Goal: Transaction & Acquisition: Book appointment/travel/reservation

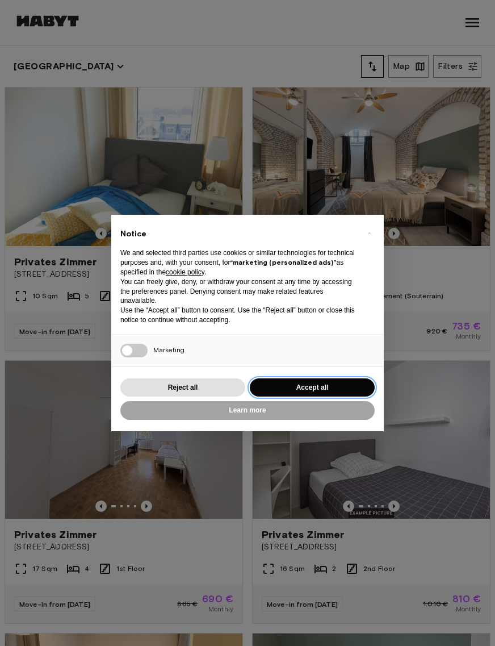
click at [329, 386] on button "Accept all" at bounding box center [312, 387] width 125 height 19
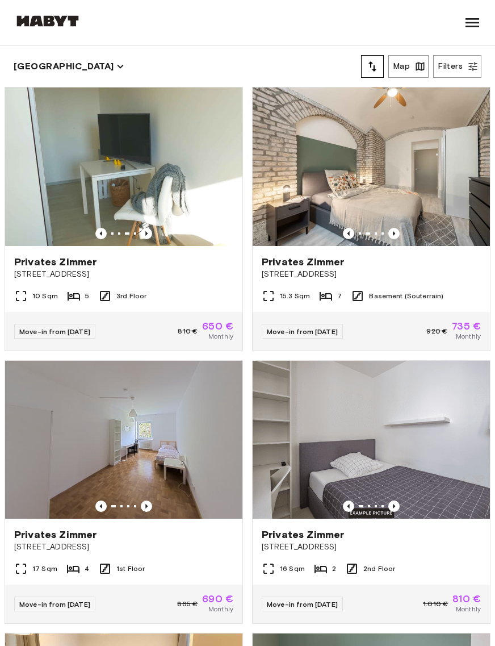
click at [426, 167] on img at bounding box center [371, 166] width 237 height 158
click at [55, 63] on button "[GEOGRAPHIC_DATA]" at bounding box center [69, 66] width 111 height 16
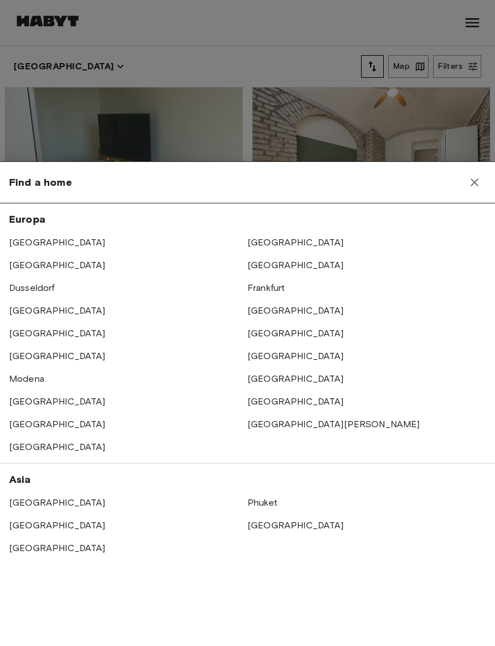
click at [278, 378] on link "[GEOGRAPHIC_DATA]" at bounding box center [296, 378] width 97 height 11
click at [468, 187] on icon "button" at bounding box center [475, 182] width 14 height 14
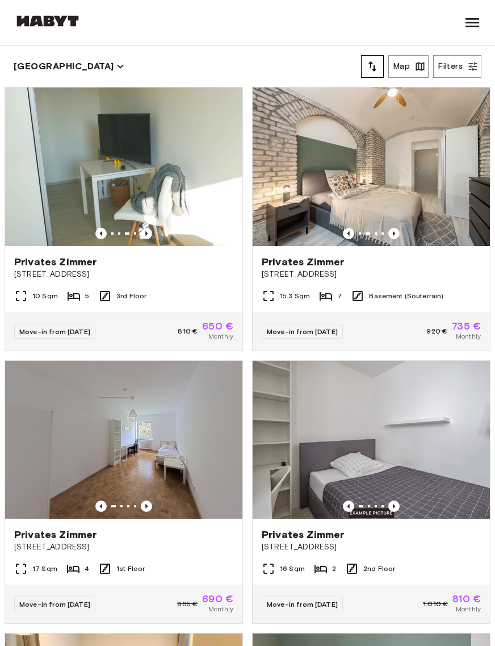
click at [412, 202] on img at bounding box center [371, 166] width 237 height 158
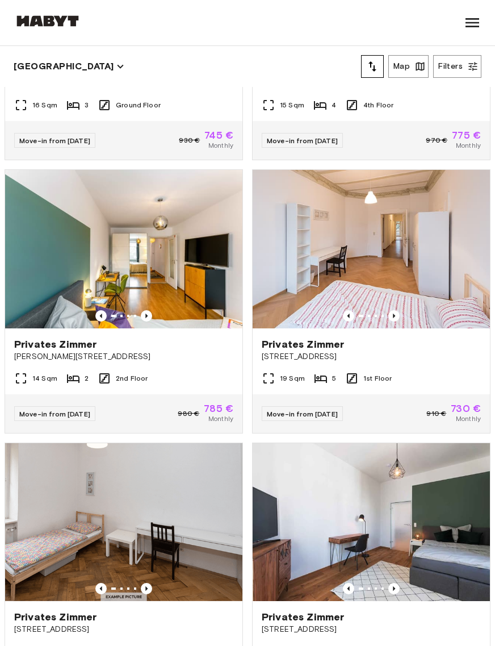
scroll to position [737, 0]
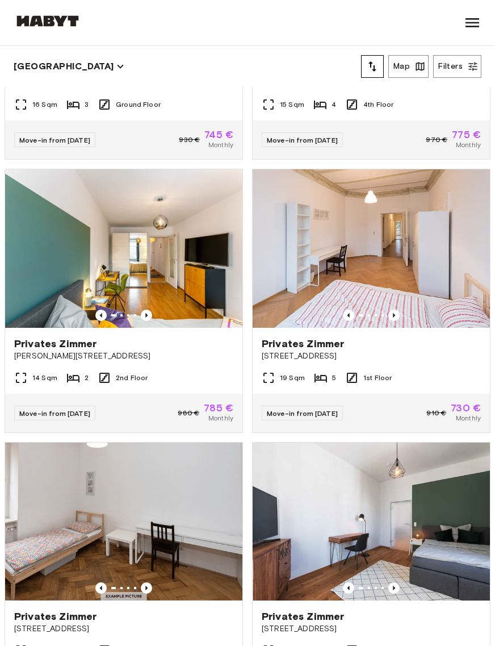
click at [180, 254] on img at bounding box center [123, 248] width 237 height 158
click at [177, 252] on img at bounding box center [123, 248] width 237 height 158
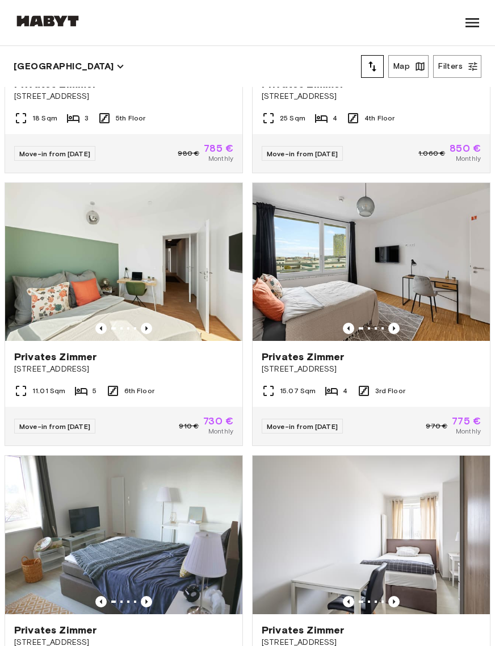
scroll to position [5635, 0]
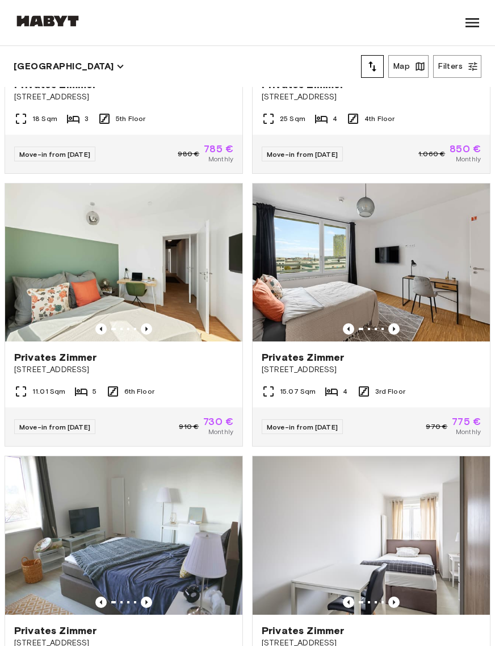
click at [422, 287] on img at bounding box center [371, 262] width 237 height 158
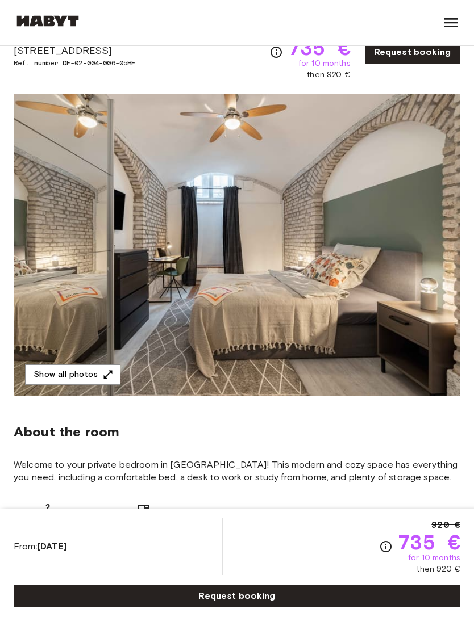
scroll to position [55, 0]
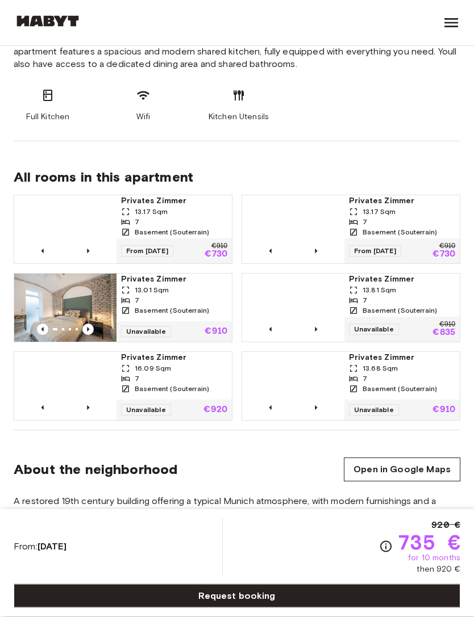
scroll to position [642, 0]
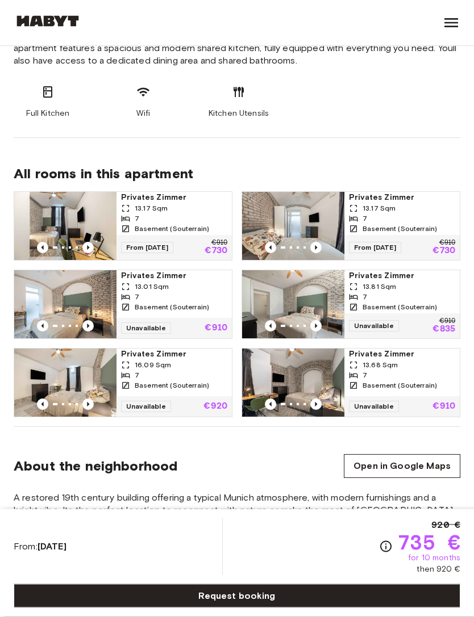
click at [399, 208] on div "13.17 Sqm" at bounding box center [402, 209] width 106 height 10
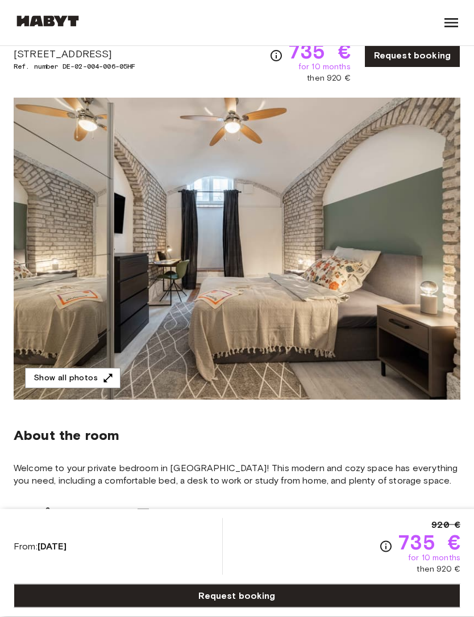
scroll to position [0, 0]
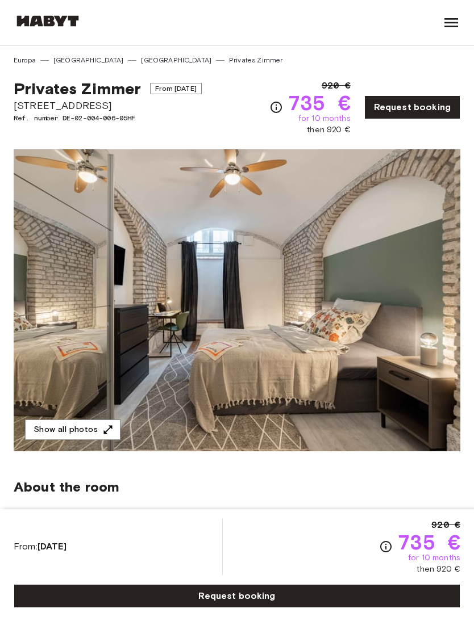
click at [390, 597] on link "Request booking" at bounding box center [237, 596] width 446 height 24
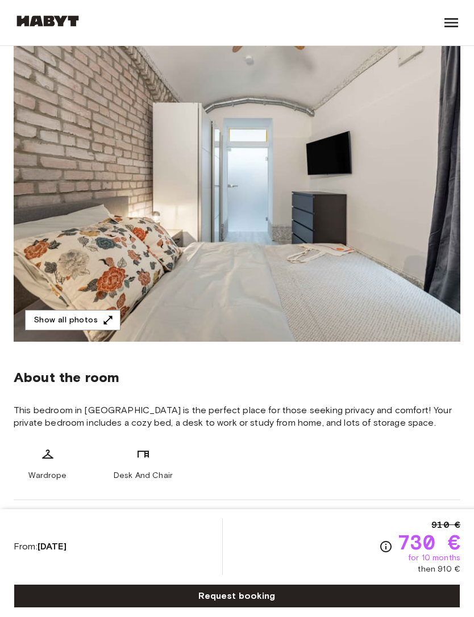
scroll to position [84, 0]
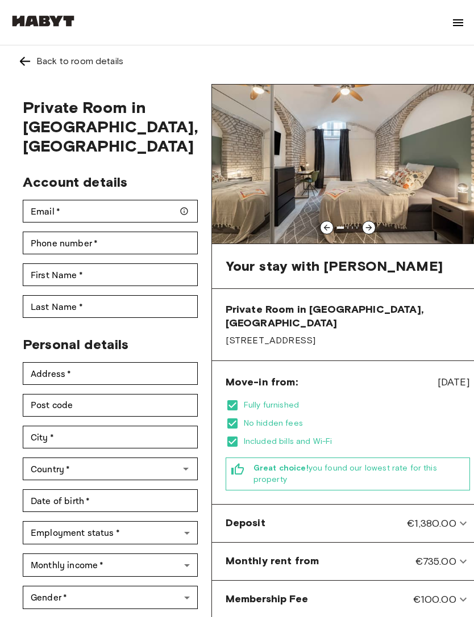
click at [364, 226] on icon at bounding box center [368, 227] width 9 height 9
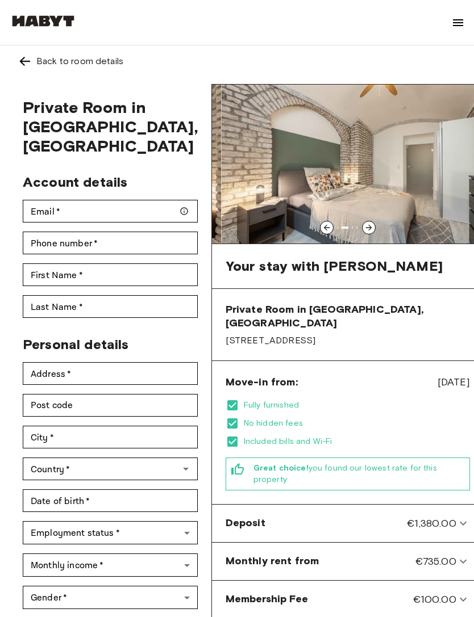
click at [364, 227] on icon at bounding box center [368, 227] width 9 height 9
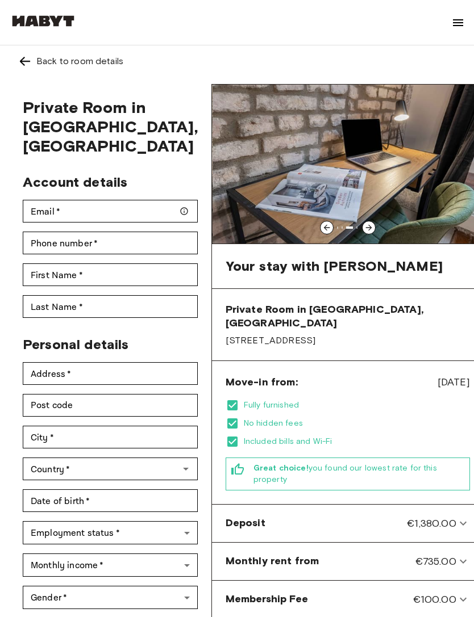
click at [349, 235] on img at bounding box center [347, 164] width 271 height 159
click at [364, 229] on icon at bounding box center [368, 227] width 9 height 9
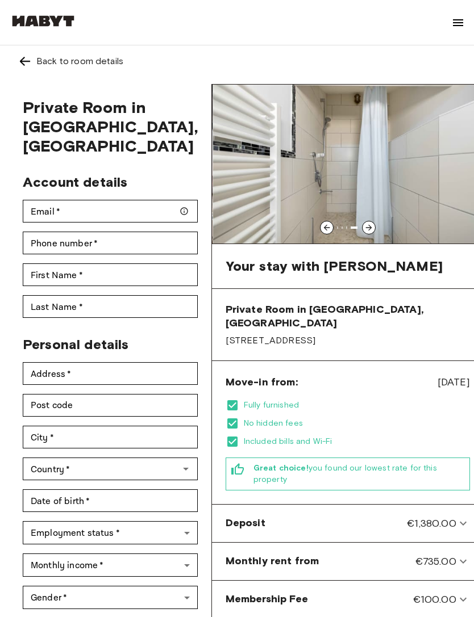
click at [355, 222] on img at bounding box center [347, 164] width 271 height 159
click at [322, 232] on icon at bounding box center [326, 227] width 9 height 9
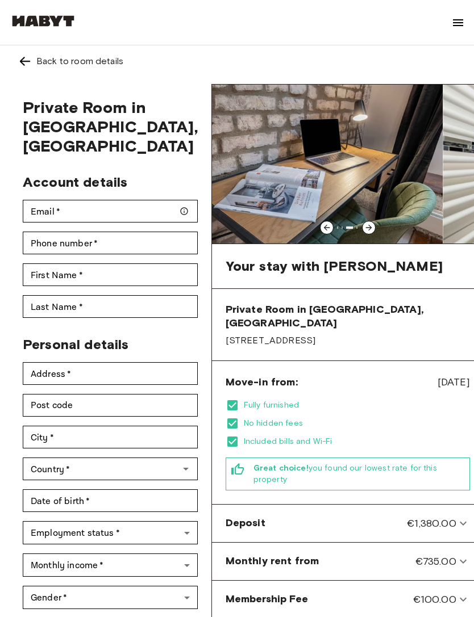
click at [320, 223] on div at bounding box center [327, 228] width 14 height 14
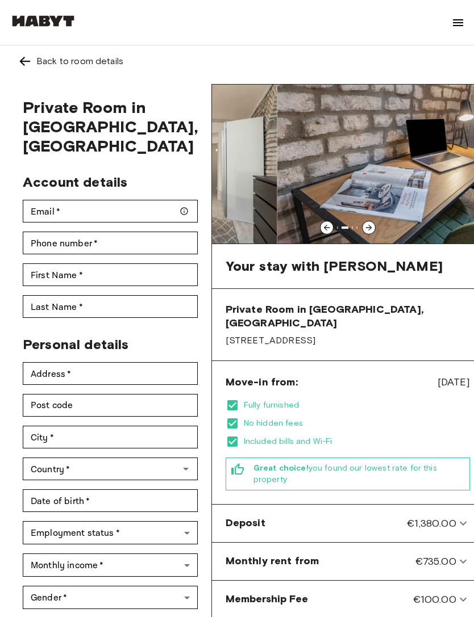
click at [320, 222] on div at bounding box center [327, 228] width 14 height 14
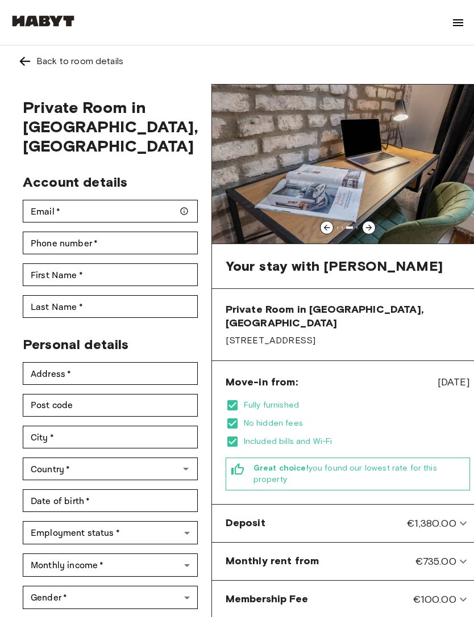
click at [346, 118] on img at bounding box center [346, 164] width 271 height 159
click at [336, 136] on img at bounding box center [347, 164] width 271 height 159
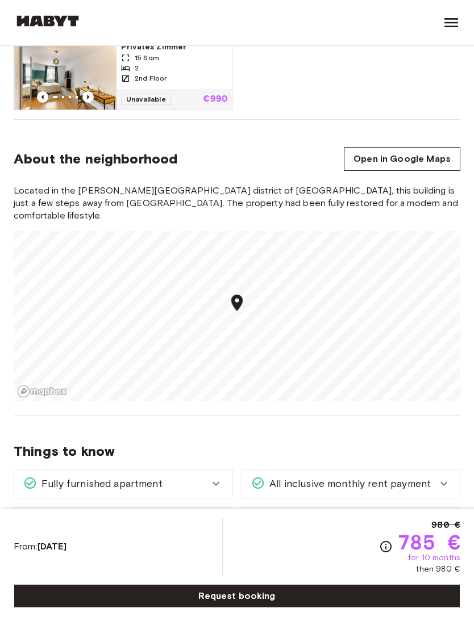
scroll to position [541, 0]
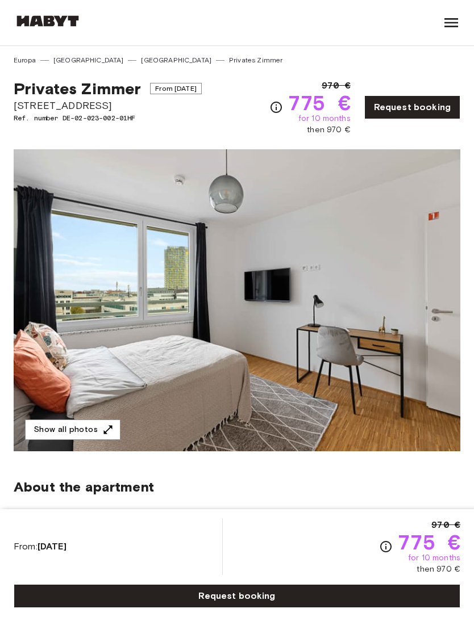
click at [405, 270] on img at bounding box center [237, 300] width 446 height 302
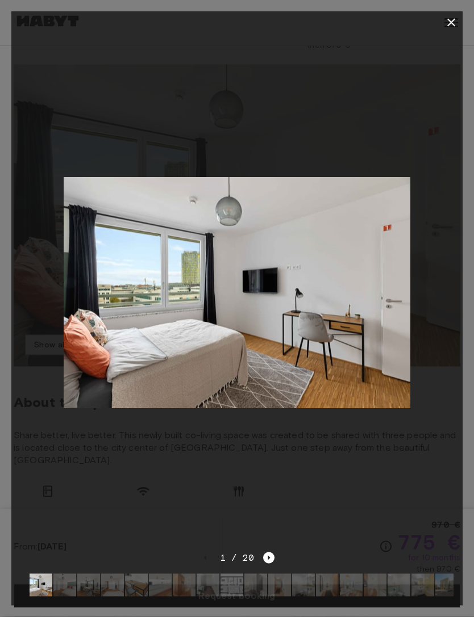
scroll to position [85, 0]
click at [269, 560] on icon "Next image" at bounding box center [269, 558] width 2 height 5
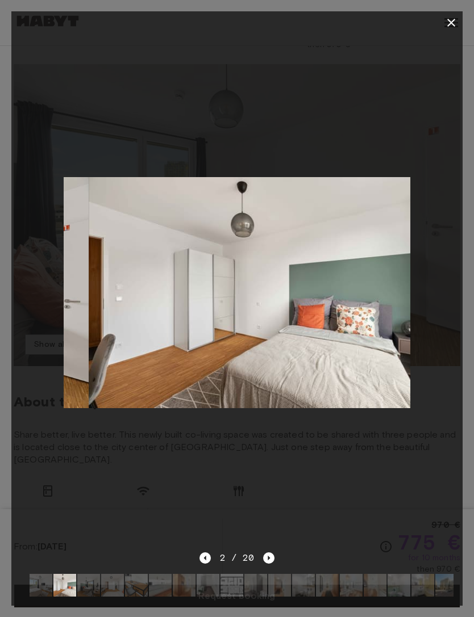
click at [271, 564] on icon "Next image" at bounding box center [268, 557] width 11 height 11
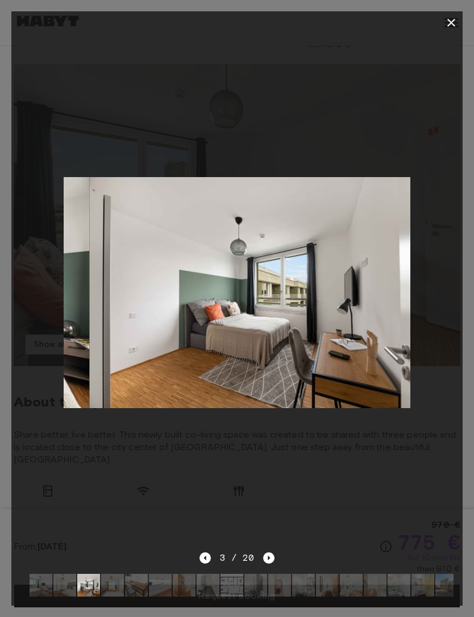
click at [274, 564] on icon "Next image" at bounding box center [268, 557] width 11 height 11
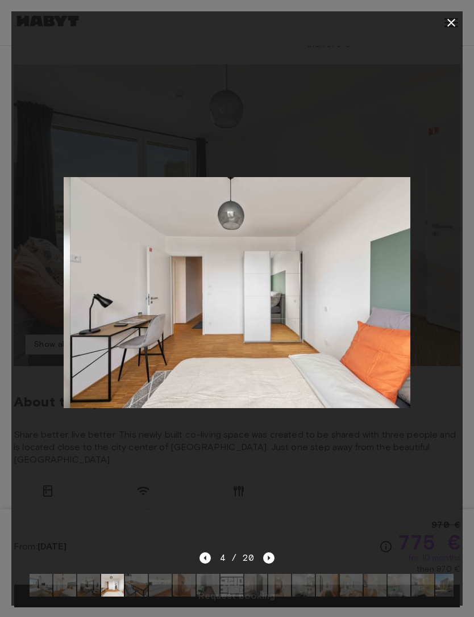
click at [271, 564] on icon "Next image" at bounding box center [268, 557] width 11 height 11
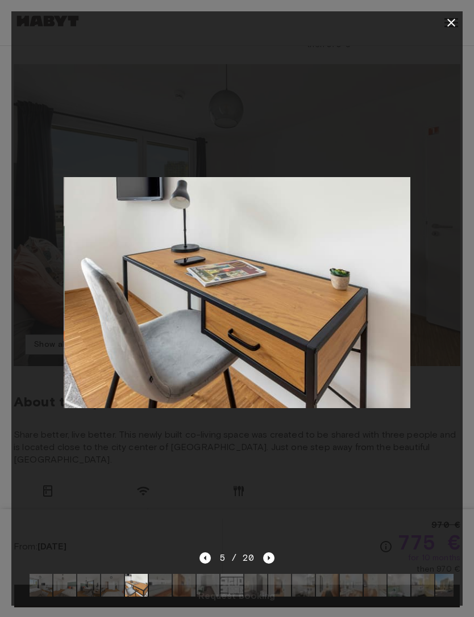
click at [300, 521] on div at bounding box center [236, 292] width 451 height 517
click at [450, 12] on button "button" at bounding box center [450, 22] width 23 height 23
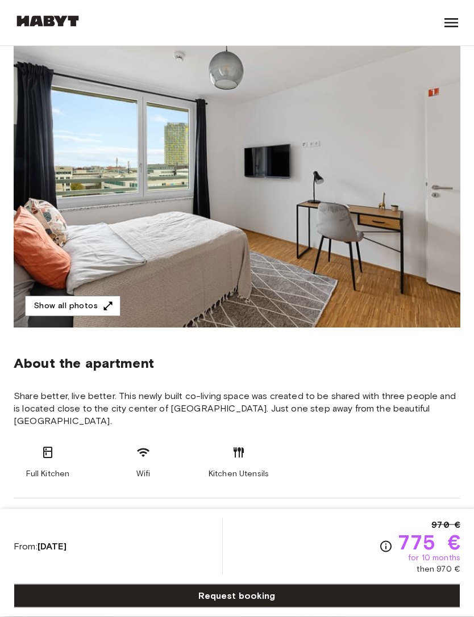
scroll to position [0, 0]
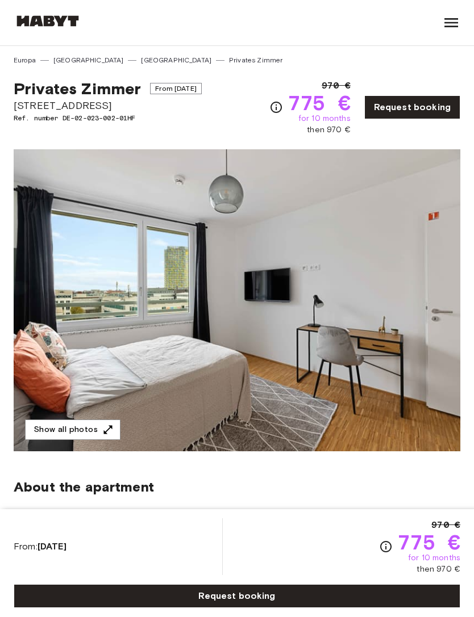
click at [456, 25] on icon at bounding box center [451, 23] width 18 height 18
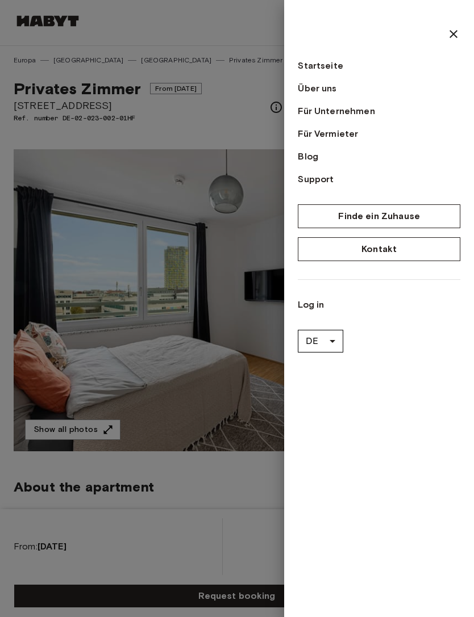
click at [452, 28] on icon at bounding box center [453, 34] width 14 height 14
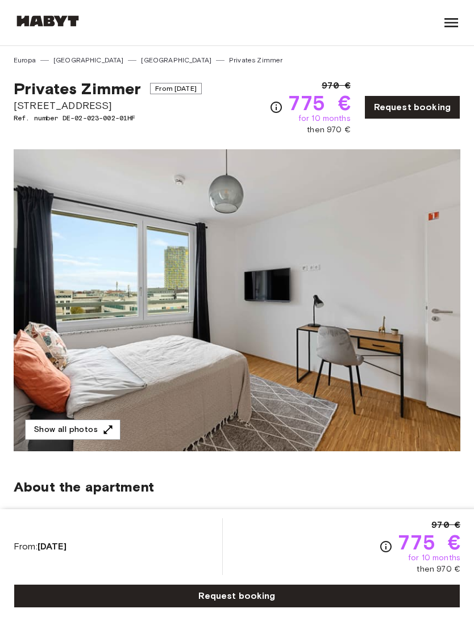
click at [141, 60] on link "[GEOGRAPHIC_DATA]" at bounding box center [176, 60] width 70 height 10
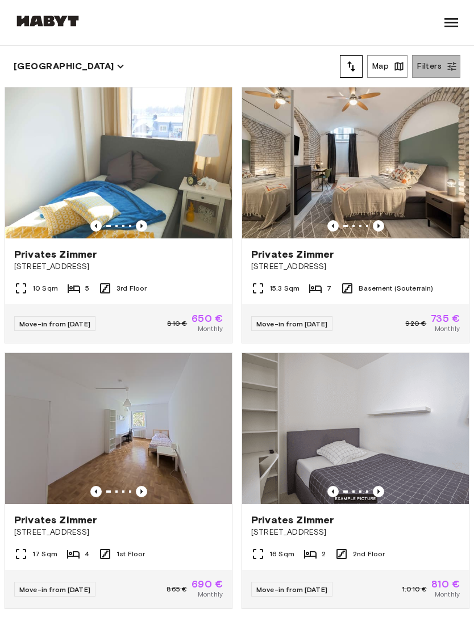
click at [443, 62] on button "Filters" at bounding box center [436, 66] width 48 height 23
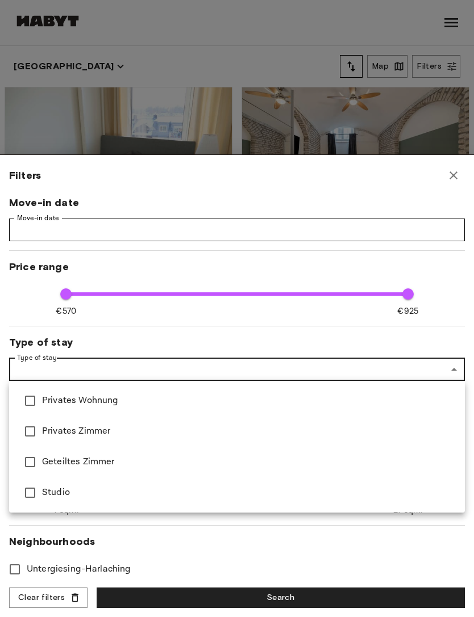
type input "***"
type input "**********"
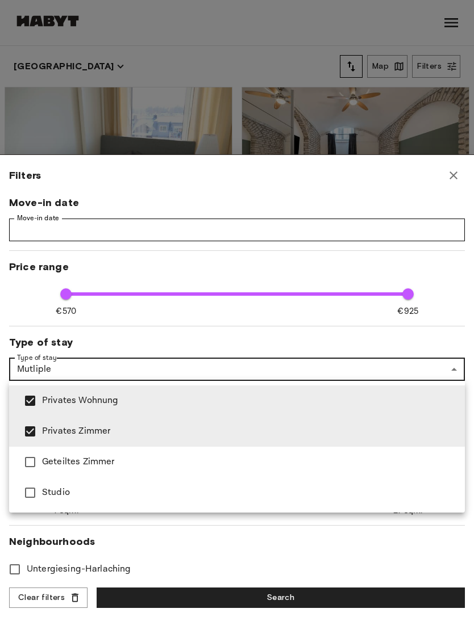
type input "***"
type input "**********"
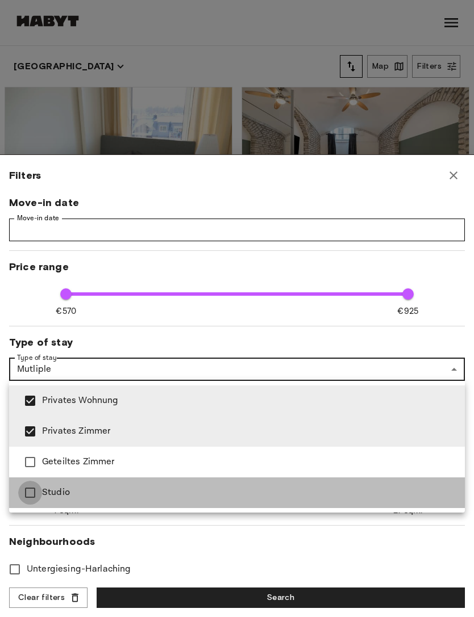
type input "***"
type input "**********"
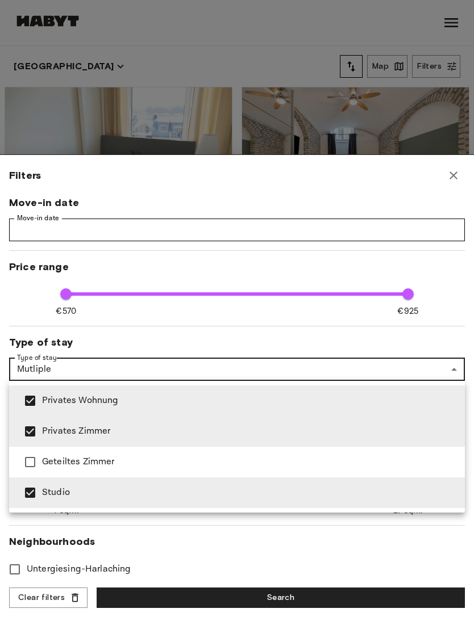
click at [169, 539] on div at bounding box center [237, 308] width 474 height 617
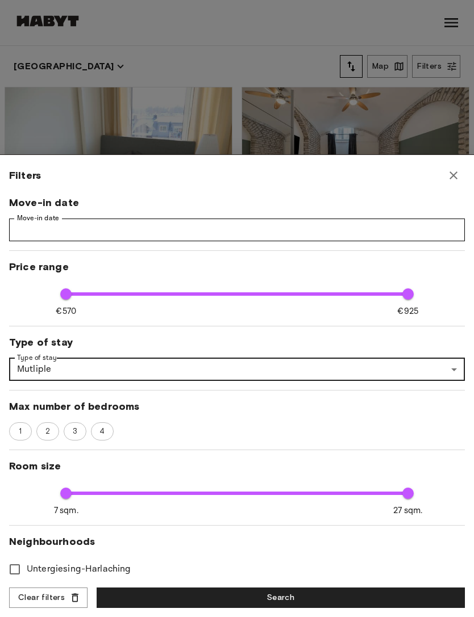
scroll to position [9, 0]
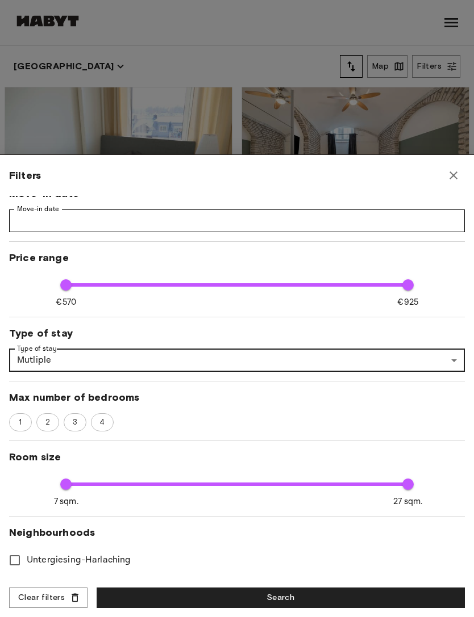
click at [27, 415] on div "1" at bounding box center [20, 422] width 23 height 18
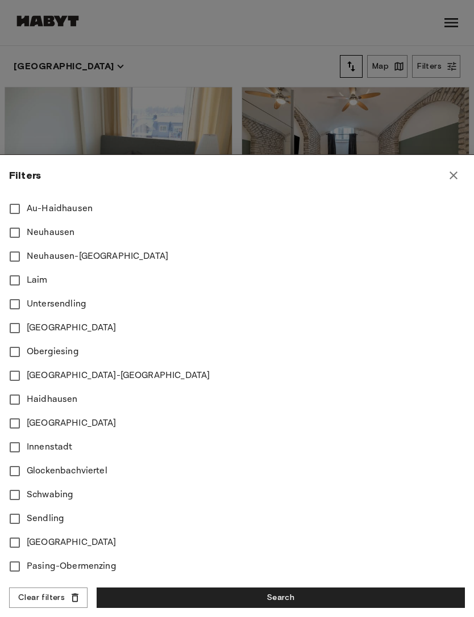
scroll to position [384, 0]
type input "***"
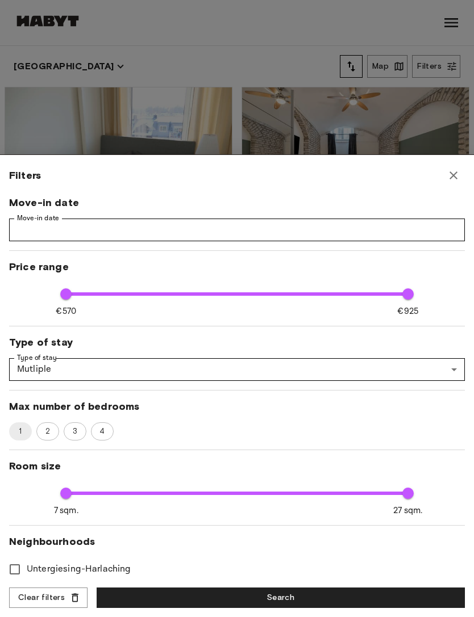
scroll to position [0, 0]
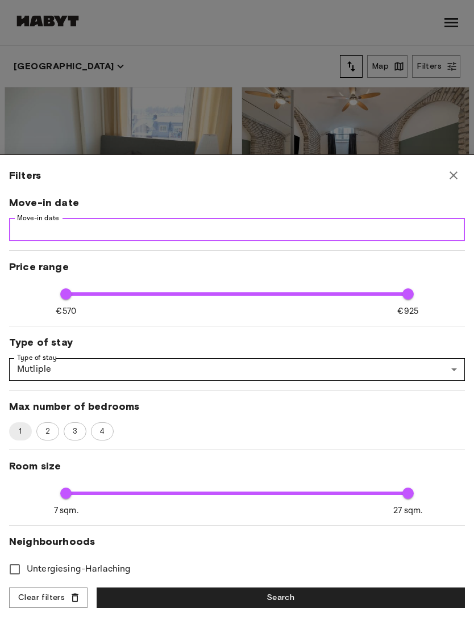
click at [426, 237] on input "Move-in date" at bounding box center [236, 230] width 455 height 23
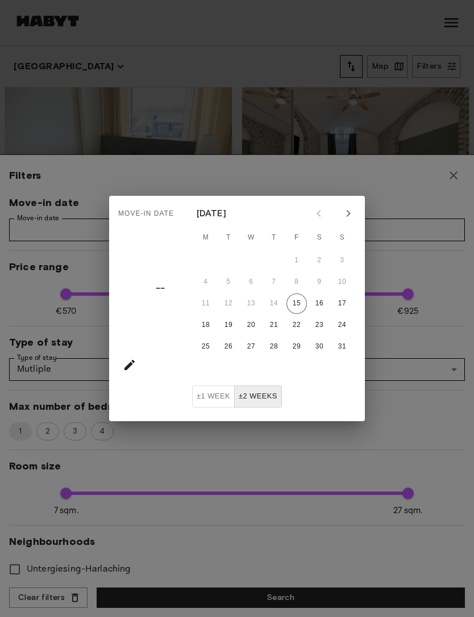
click at [346, 223] on button "Next month" at bounding box center [347, 213] width 19 height 19
click at [351, 218] on icon "Next month" at bounding box center [348, 214] width 14 height 14
click at [310, 219] on button "Previous month" at bounding box center [318, 213] width 19 height 19
click at [237, 343] on button "30" at bounding box center [228, 347] width 20 height 20
type input "**********"
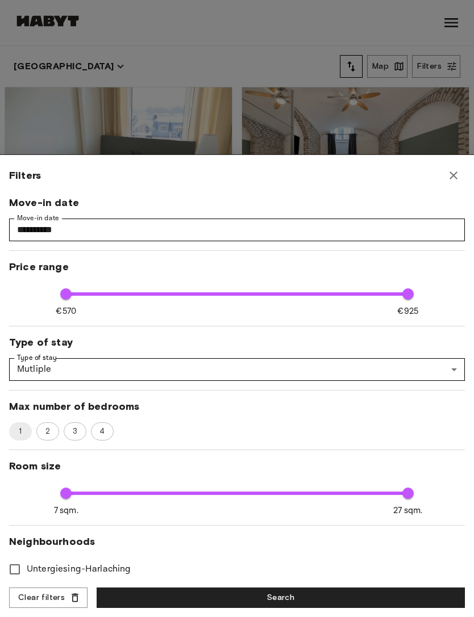
click at [355, 588] on button "Search" at bounding box center [281, 598] width 368 height 21
type input "***"
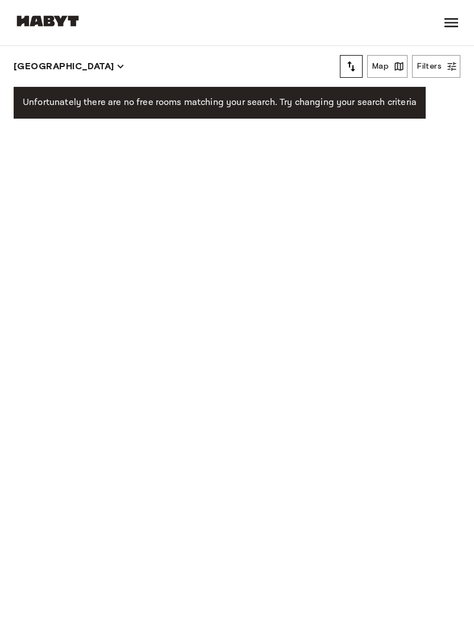
click at [441, 60] on button "Filters" at bounding box center [436, 66] width 48 height 23
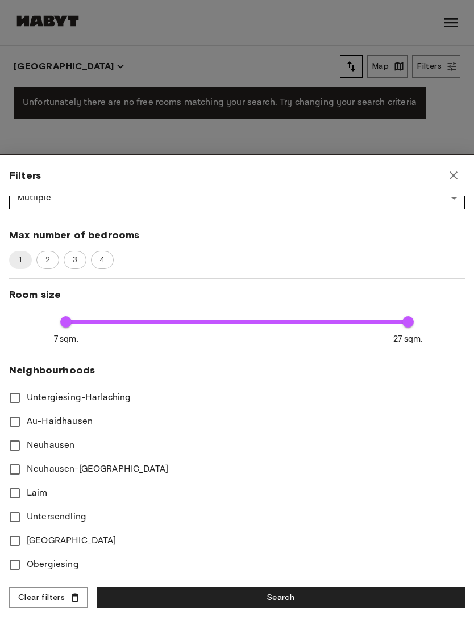
scroll to position [170, 0]
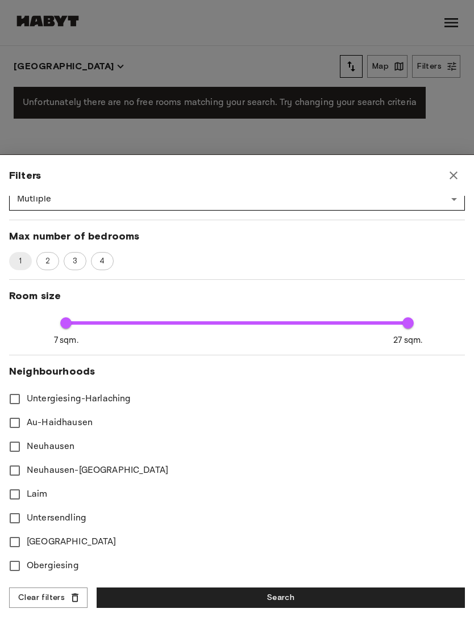
click at [284, 588] on button "Search" at bounding box center [281, 598] width 368 height 21
type input "***"
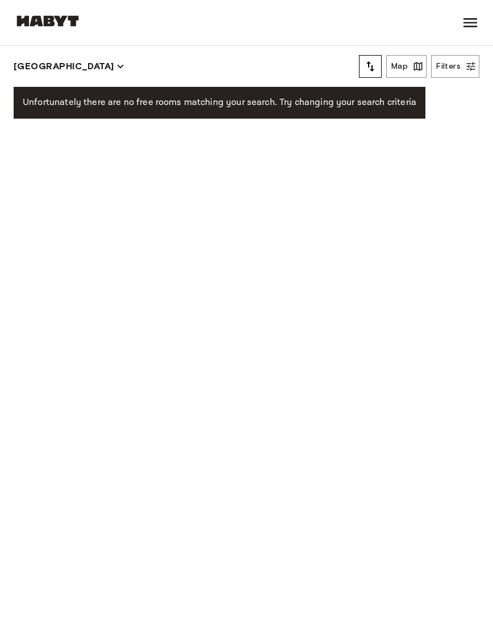
click at [456, 64] on button "Filters" at bounding box center [455, 66] width 48 height 23
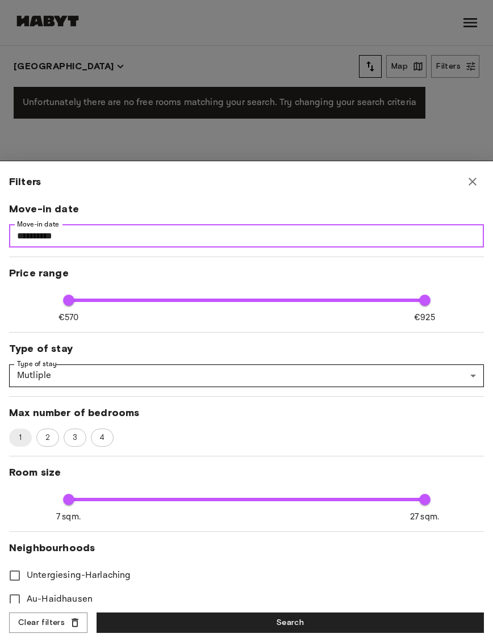
click at [273, 238] on input "**********" at bounding box center [246, 236] width 475 height 23
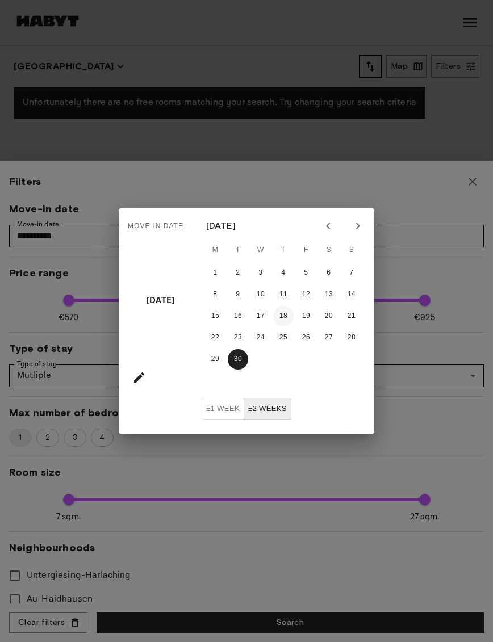
click at [289, 316] on button "18" at bounding box center [283, 316] width 20 height 20
type input "**********"
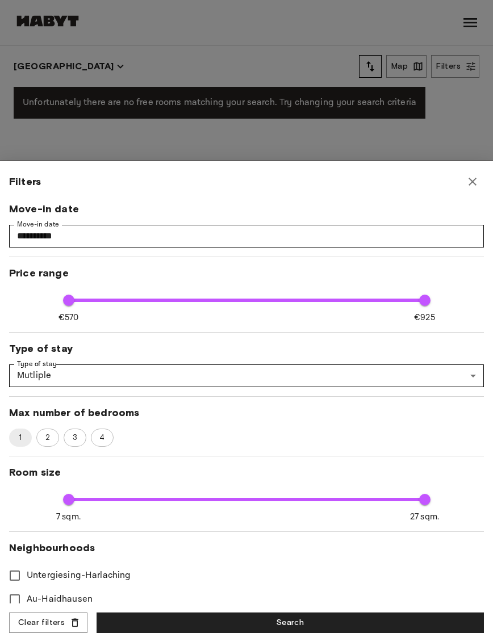
click at [321, 604] on label "Au-Haidhausen" at bounding box center [239, 600] width 472 height 24
click at [328, 623] on button "Search" at bounding box center [290, 623] width 387 height 21
type input "***"
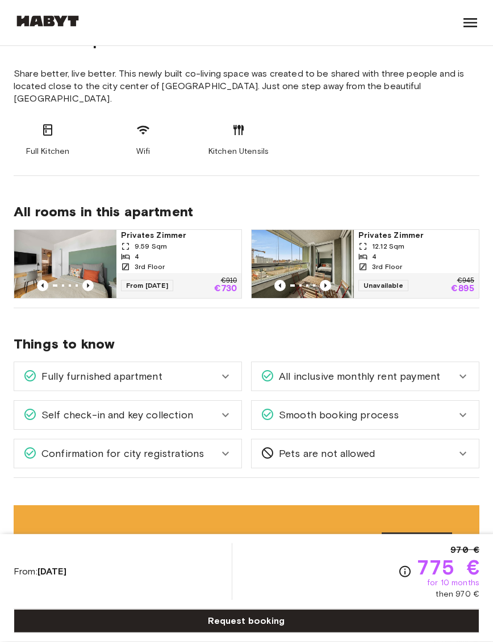
click at [223, 370] on icon at bounding box center [226, 377] width 14 height 14
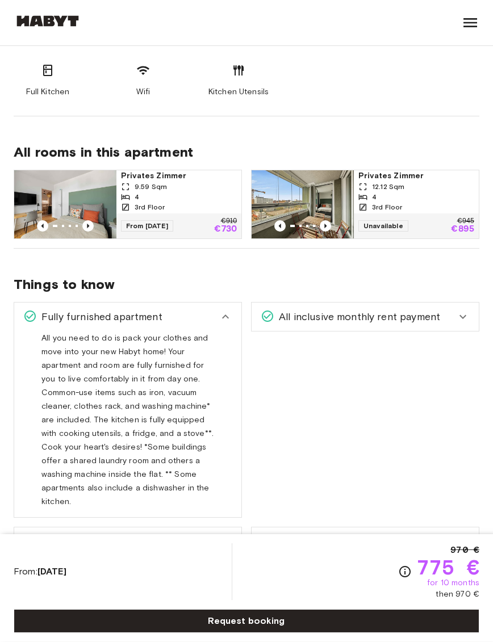
click at [218, 309] on div "Fully furnished apartment" at bounding box center [120, 316] width 195 height 15
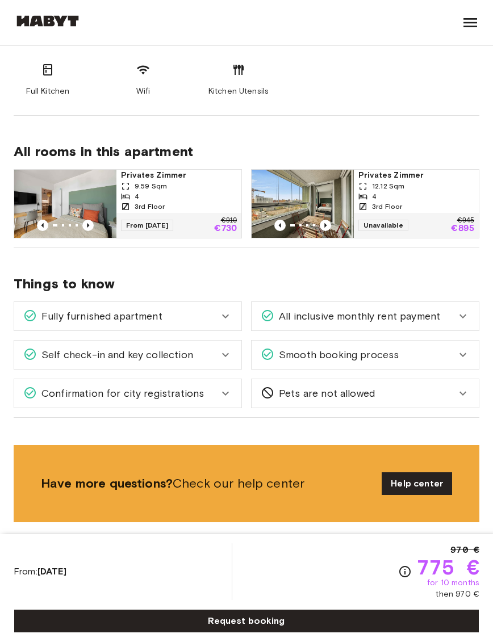
click at [409, 309] on span "All inclusive monthly rent payment" at bounding box center [357, 316] width 166 height 15
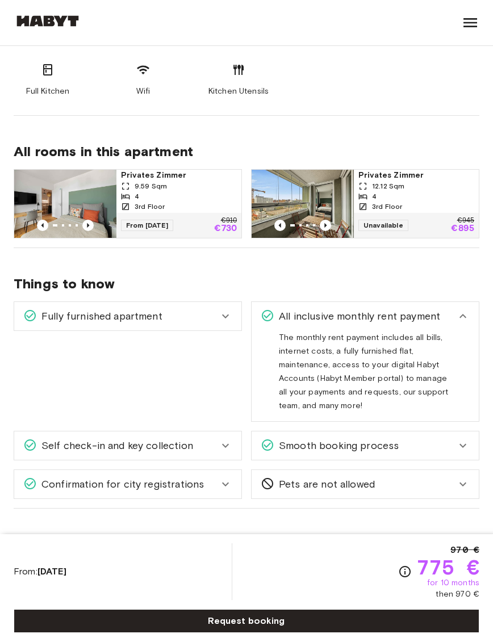
click at [466, 302] on div "All inclusive monthly rent payment" at bounding box center [365, 316] width 227 height 28
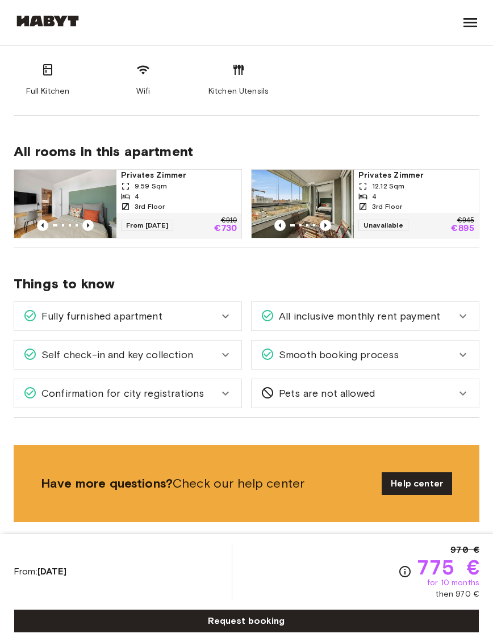
click at [462, 341] on div "Smooth booking process" at bounding box center [365, 355] width 227 height 28
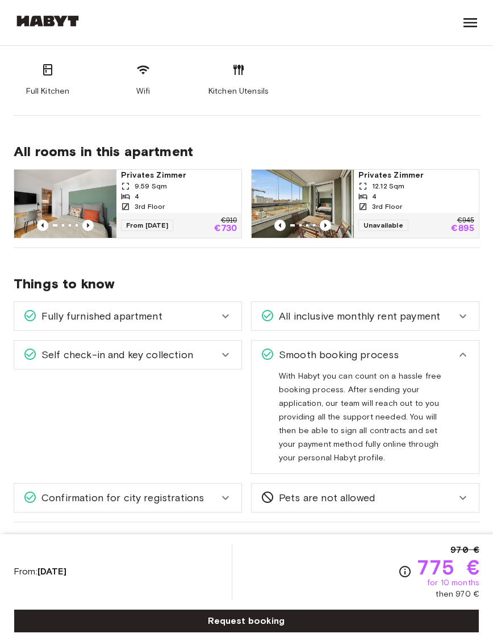
click at [470, 341] on div "Smooth booking process" at bounding box center [365, 355] width 227 height 28
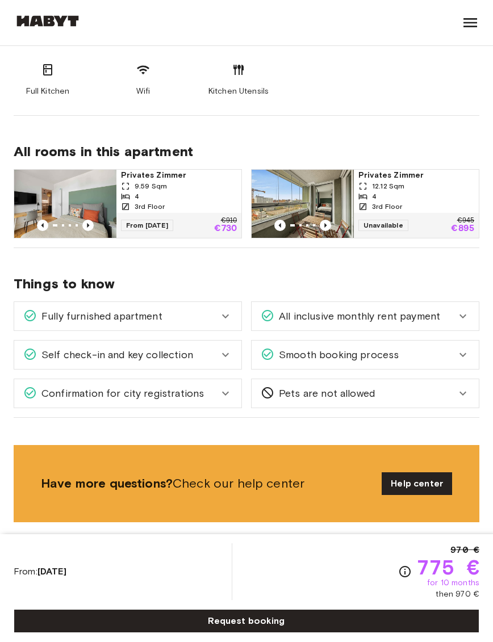
click at [208, 386] on div "Confirmation for city registrations" at bounding box center [120, 393] width 195 height 15
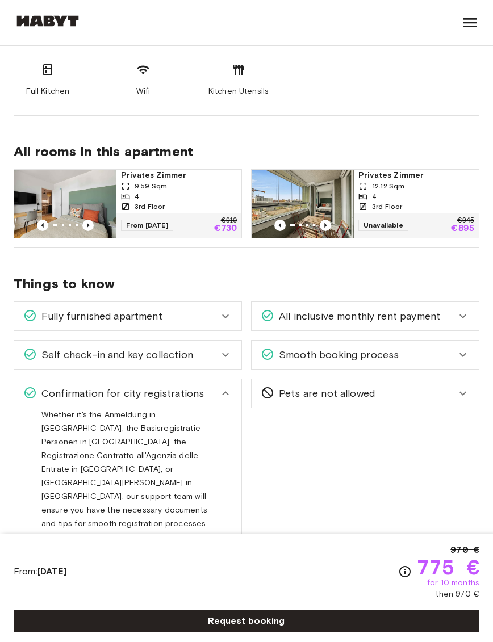
click at [208, 386] on div "Confirmation for city registrations" at bounding box center [120, 393] width 195 height 15
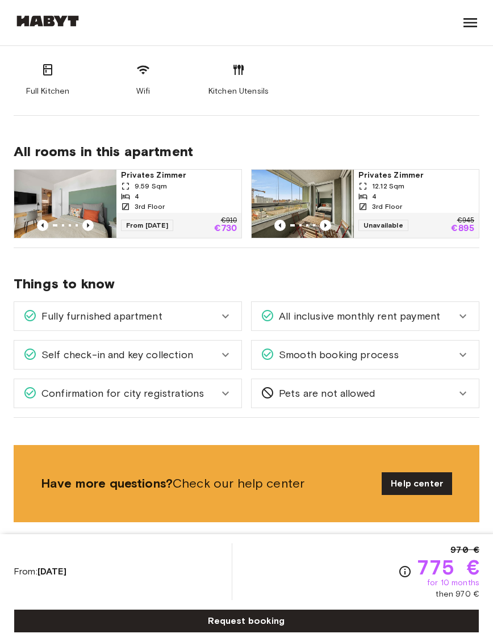
click at [211, 386] on div "Confirmation for city registrations" at bounding box center [120, 393] width 195 height 15
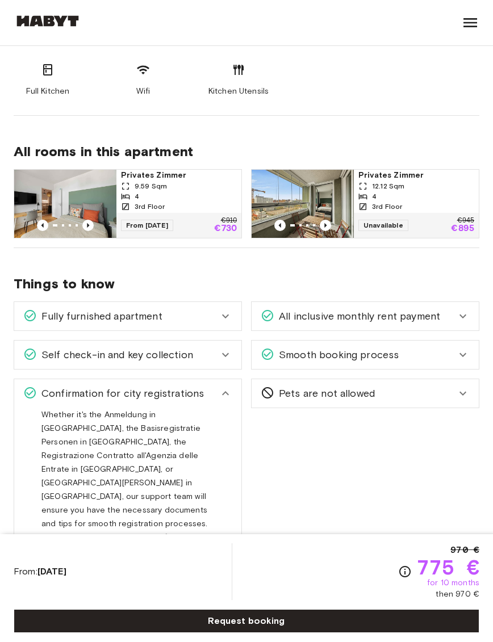
click at [222, 379] on div "Confirmation for city registrations" at bounding box center [127, 393] width 227 height 28
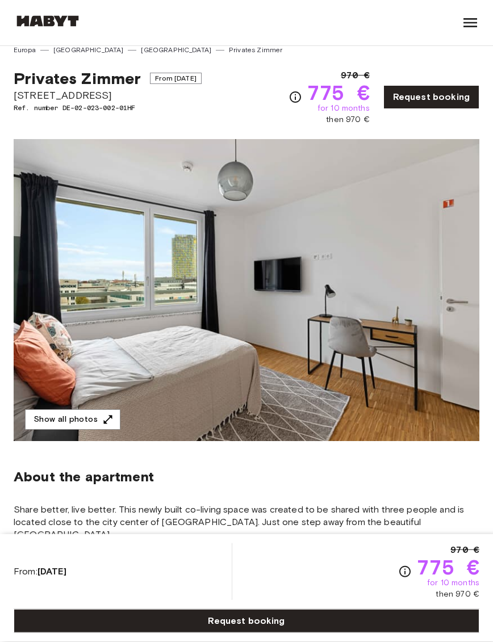
scroll to position [0, 0]
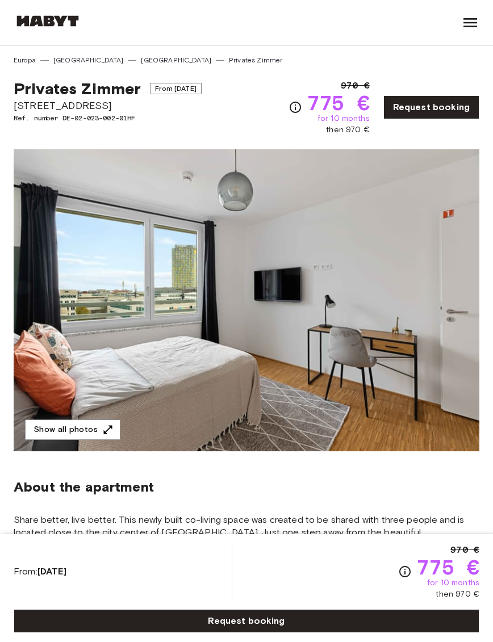
click at [66, 111] on span "Tübinger Straße 3e" at bounding box center [108, 105] width 188 height 15
click at [83, 107] on span "Tübinger Straße 3e" at bounding box center [108, 105] width 188 height 15
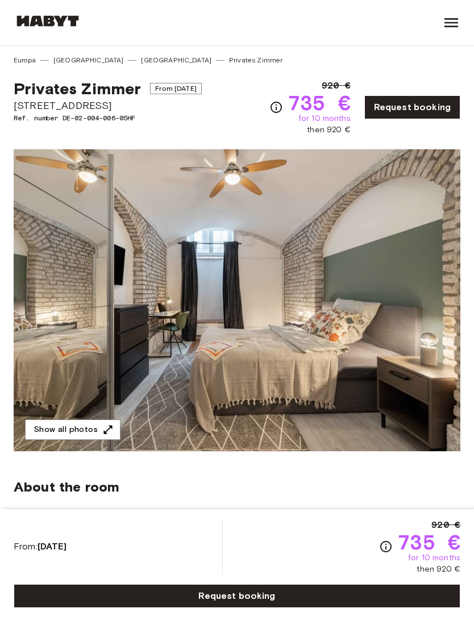
click at [289, 586] on link "Request booking" at bounding box center [237, 596] width 446 height 24
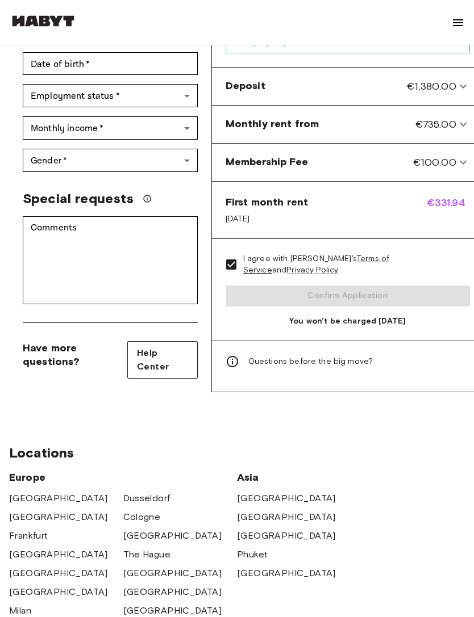
scroll to position [437, 0]
click at [152, 363] on span "Help Center" at bounding box center [162, 359] width 51 height 27
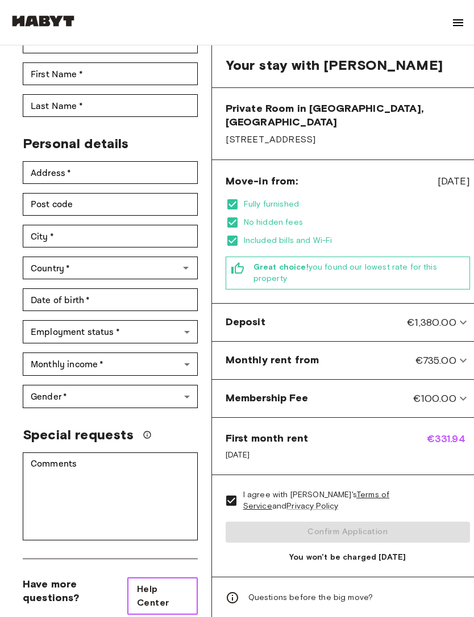
scroll to position [194, 0]
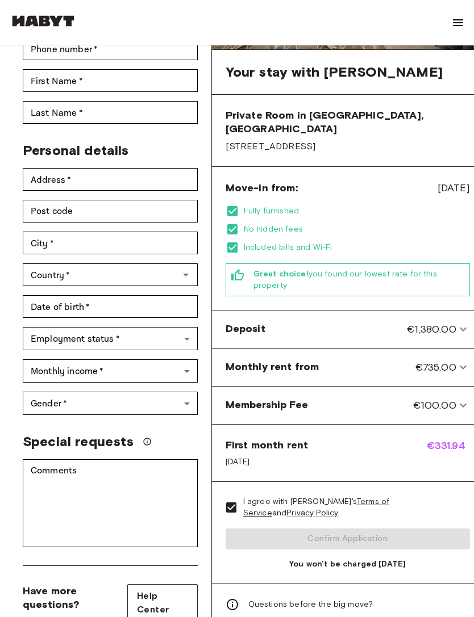
click at [157, 369] on body "About Habyt For Business For Landlords Blog Get in Touch Log in Back to room de…" at bounding box center [237, 559] width 474 height 1506
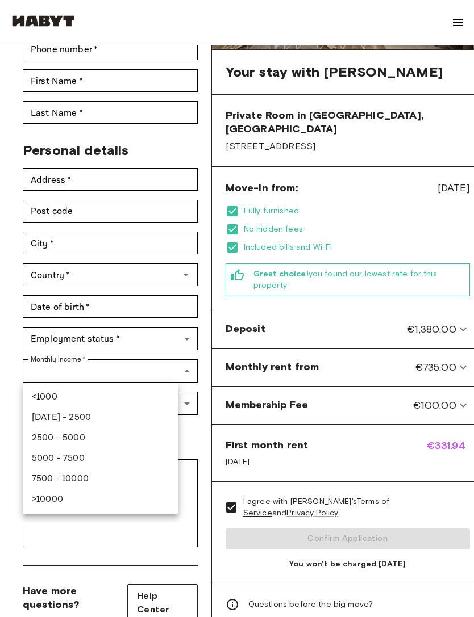
click at [103, 417] on li "[DATE] - 2500" at bounding box center [101, 418] width 156 height 20
type input "***"
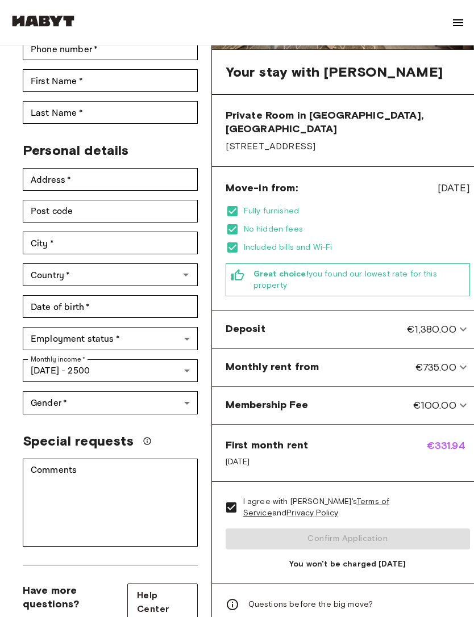
click at [159, 362] on body "About Habyt For Business For Landlords Blog Get in Touch Log in Back to room de…" at bounding box center [237, 558] width 474 height 1505
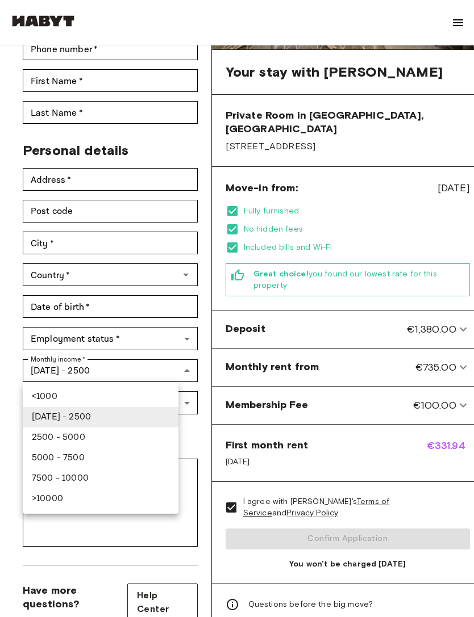
click at [162, 361] on div at bounding box center [237, 308] width 474 height 617
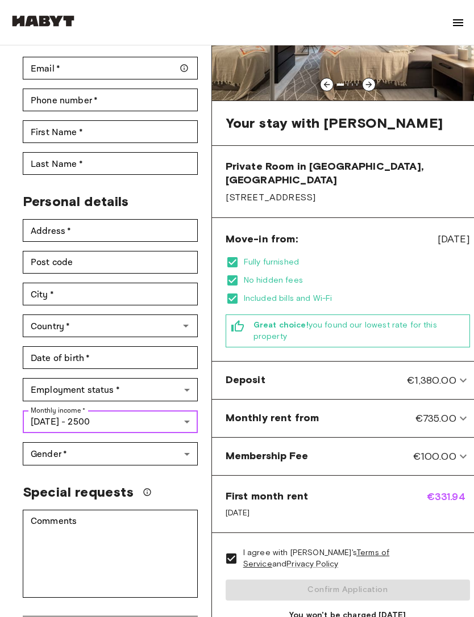
scroll to position [141, 0]
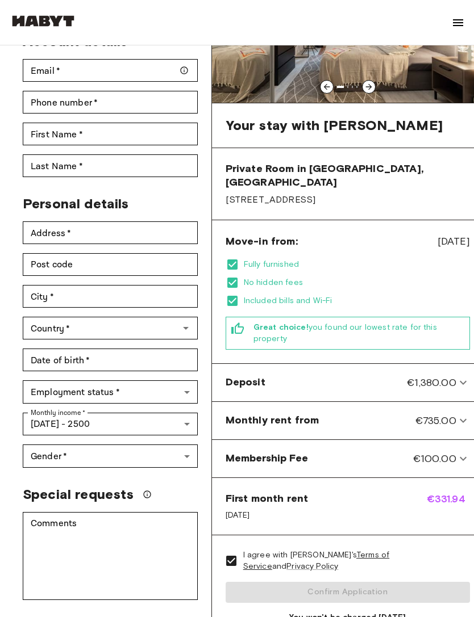
click at [164, 391] on body "About Habyt For Business For Landlords Blog Get in Touch Log in Back to room de…" at bounding box center [237, 611] width 474 height 1505
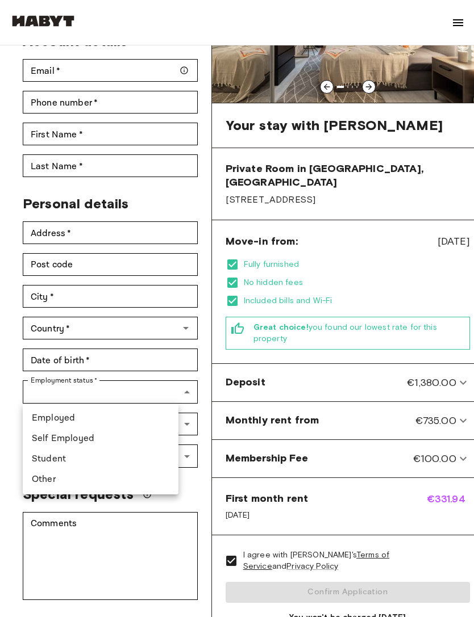
click at [104, 458] on li "Student" at bounding box center [101, 459] width 156 height 20
type input "*******"
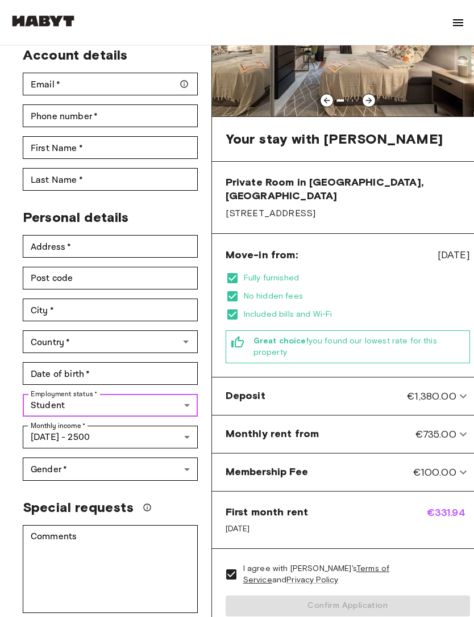
scroll to position [91, 0]
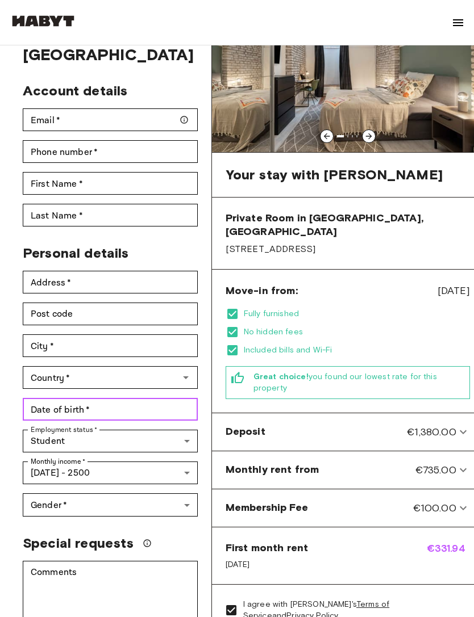
click at [151, 408] on input "Date of birth   *" at bounding box center [110, 409] width 175 height 23
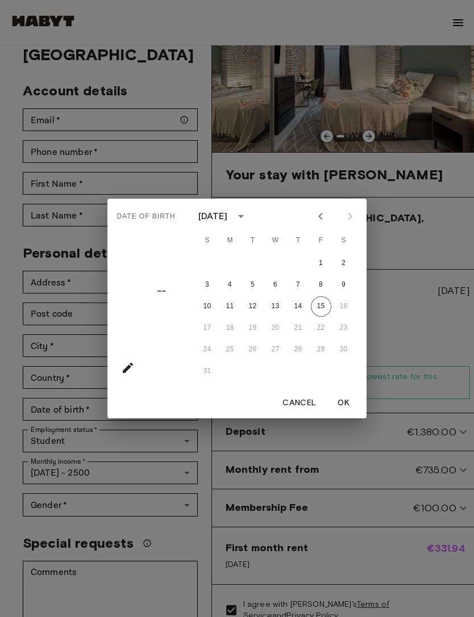
click at [339, 226] on div at bounding box center [335, 216] width 14 height 19
click at [320, 295] on button "8" at bounding box center [321, 285] width 20 height 20
click at [250, 226] on button "calendar view is open, switch to year view" at bounding box center [240, 216] width 19 height 19
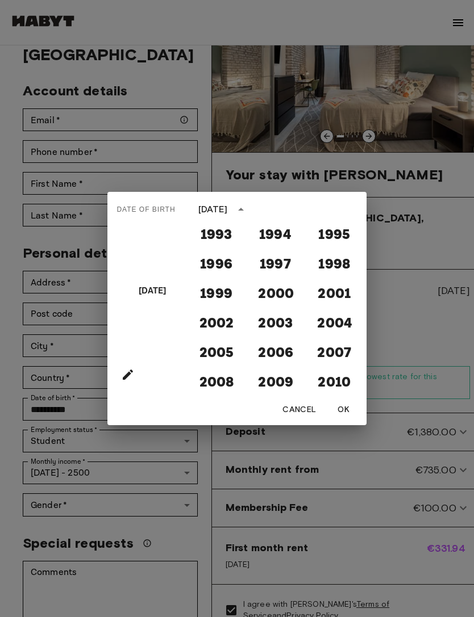
scroll to position [910, 0]
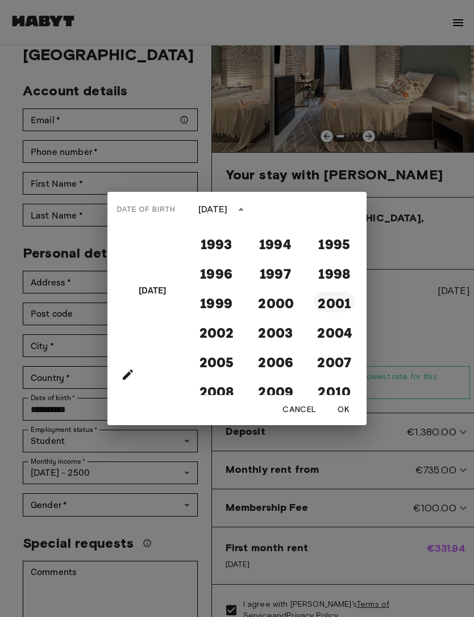
click at [335, 312] on button "2001" at bounding box center [333, 302] width 41 height 20
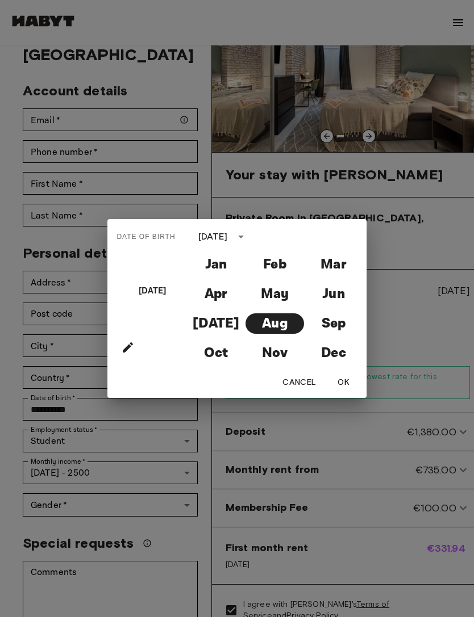
click at [206, 244] on div "[DATE]" at bounding box center [213, 237] width 30 height 14
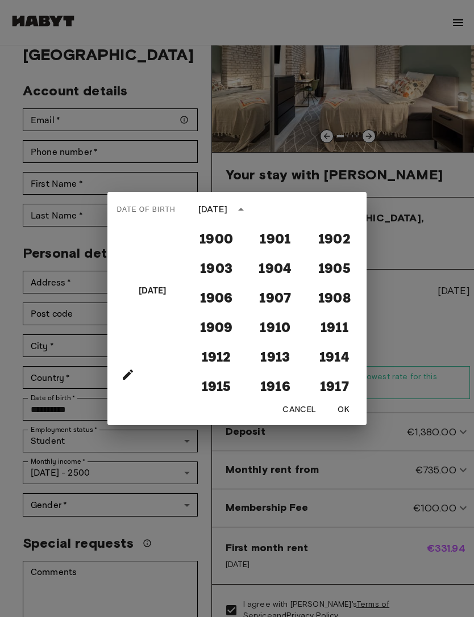
scroll to position [903, 0]
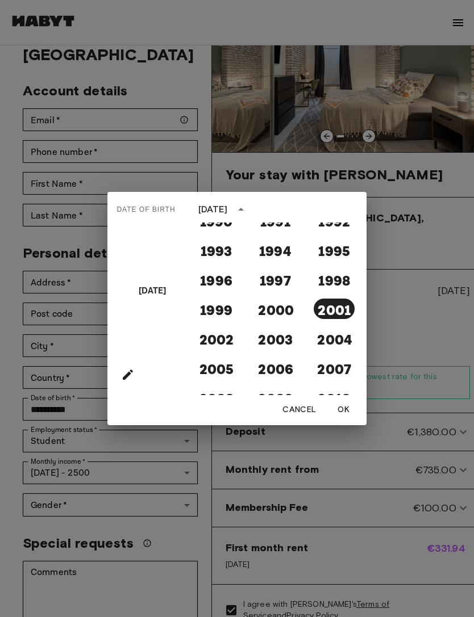
click at [207, 216] on div "[DATE]" at bounding box center [213, 210] width 30 height 14
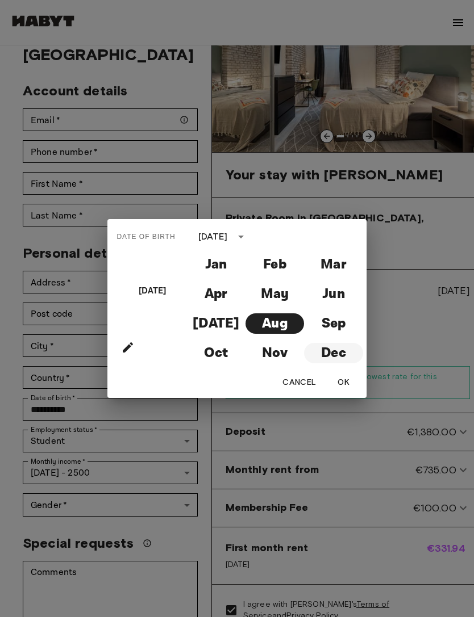
click at [340, 362] on button "Dec" at bounding box center [333, 353] width 58 height 20
type input "**********"
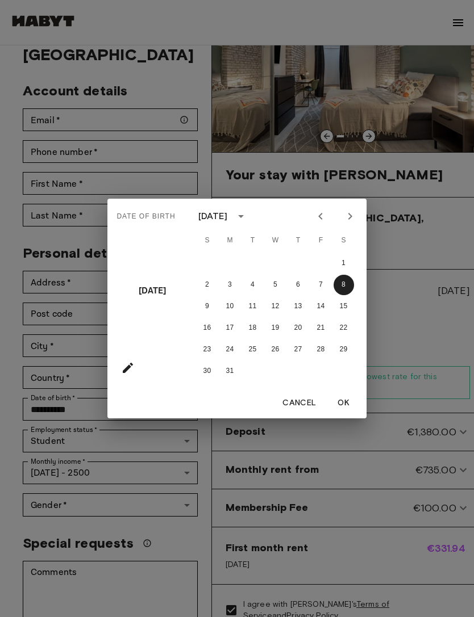
click at [353, 407] on div "Cancel OK" at bounding box center [236, 403] width 258 height 30
click at [341, 414] on button "OK" at bounding box center [343, 403] width 36 height 21
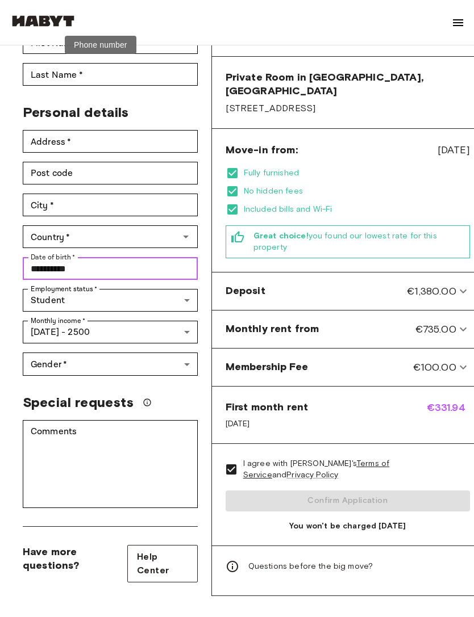
scroll to position [232, 0]
click at [169, 366] on body "**********" at bounding box center [237, 520] width 474 height 1505
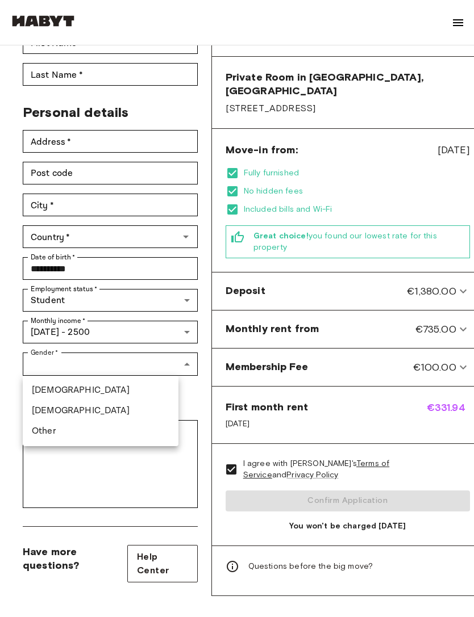
click at [91, 407] on li "[DEMOGRAPHIC_DATA]" at bounding box center [101, 411] width 156 height 20
type input "******"
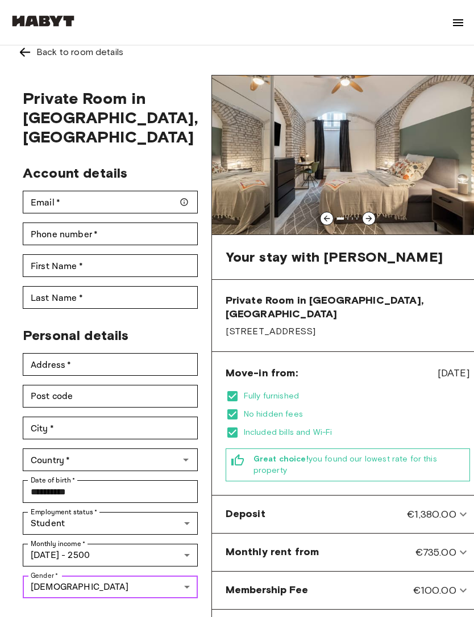
scroll to position [0, 0]
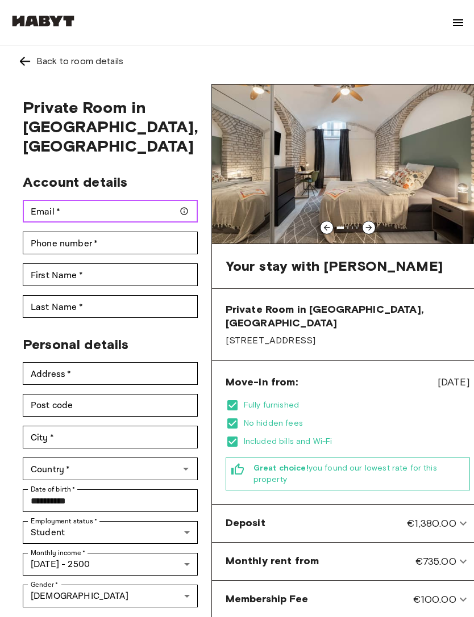
click at [134, 215] on input "Email   *" at bounding box center [110, 211] width 175 height 23
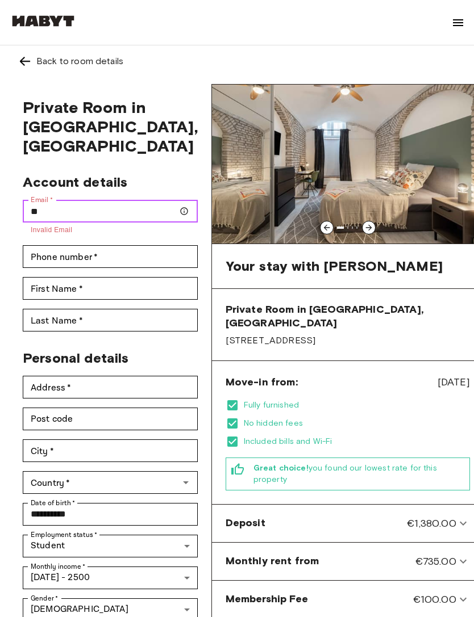
type input "*"
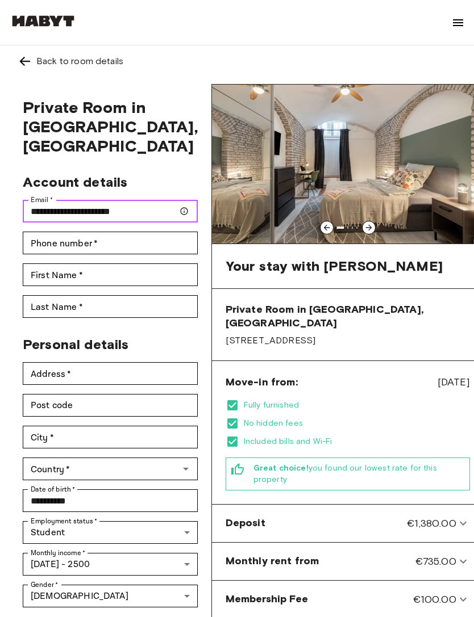
type input "**********"
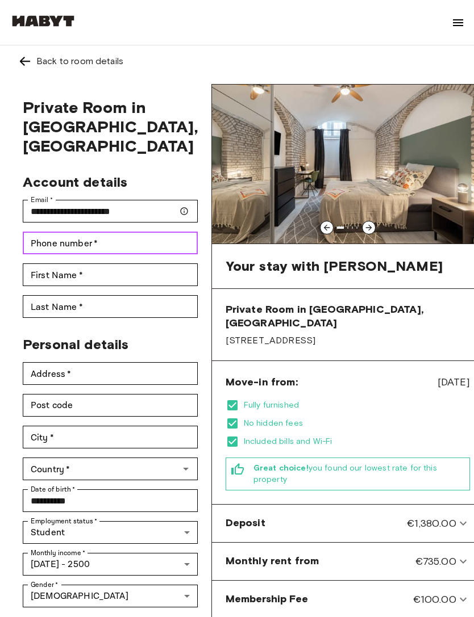
click at [126, 249] on input "Phone number   *" at bounding box center [110, 243] width 175 height 23
type input "**********"
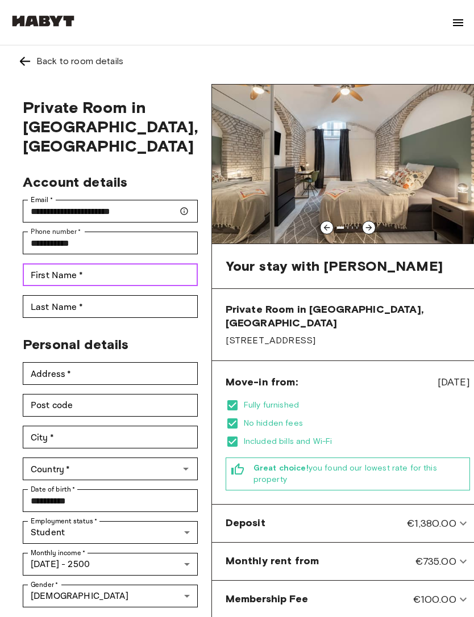
click at [140, 269] on input "First Name   *" at bounding box center [110, 274] width 175 height 23
type input "*******"
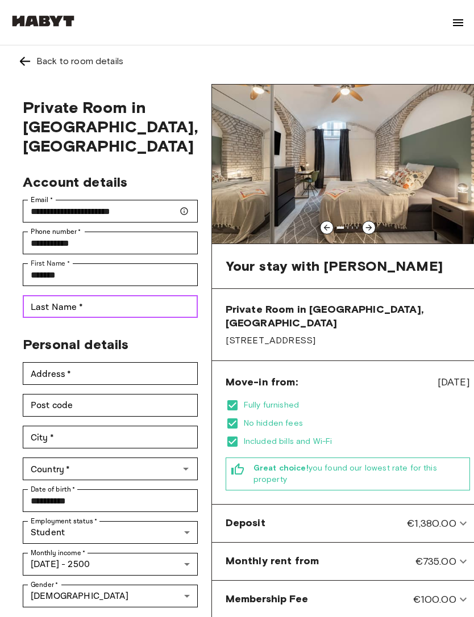
click at [132, 305] on input "Last Name   *" at bounding box center [110, 306] width 175 height 23
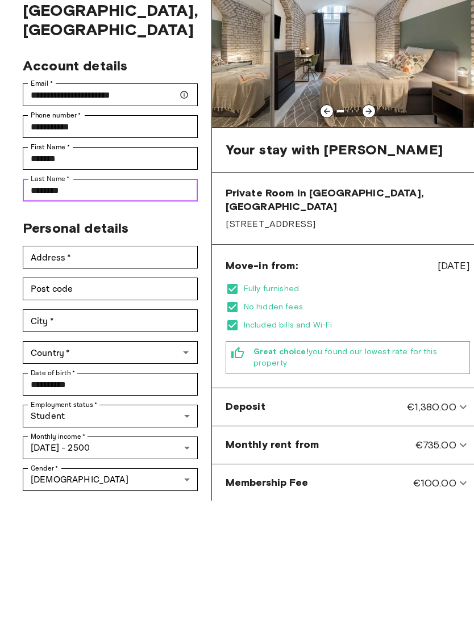
type input "********"
click at [437, 375] on span "[DATE]" at bounding box center [453, 382] width 32 height 15
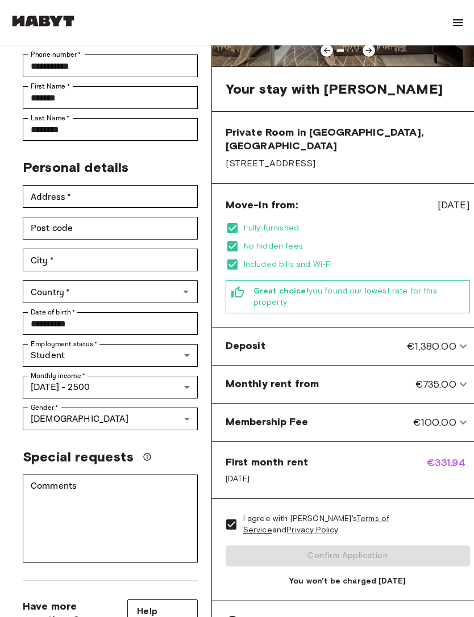
scroll to position [183, 0]
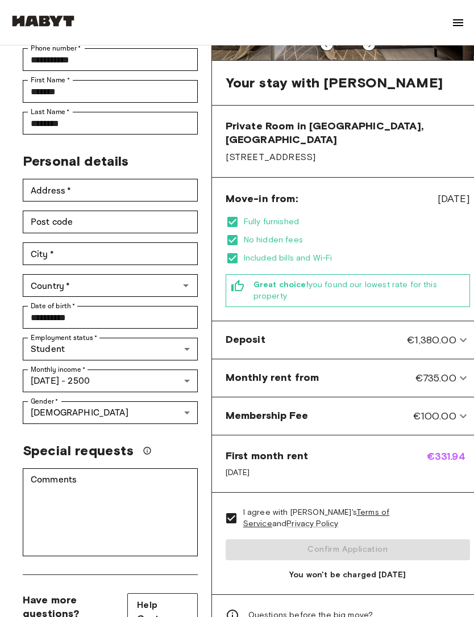
click at [287, 450] on span "First month rent" at bounding box center [266, 457] width 82 height 14
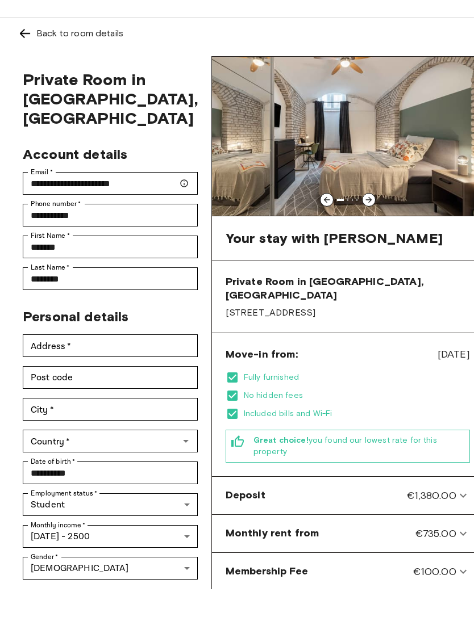
scroll to position [28, 0]
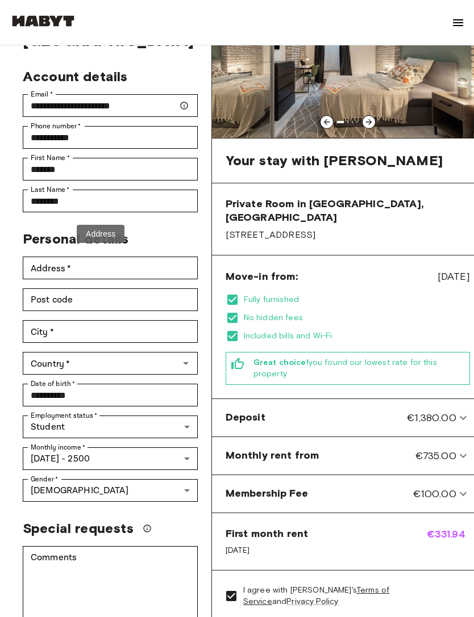
click at [415, 312] on div "No hidden fees" at bounding box center [347, 319] width 244 height 14
click at [432, 294] on span "Fully furnished" at bounding box center [357, 299] width 226 height 11
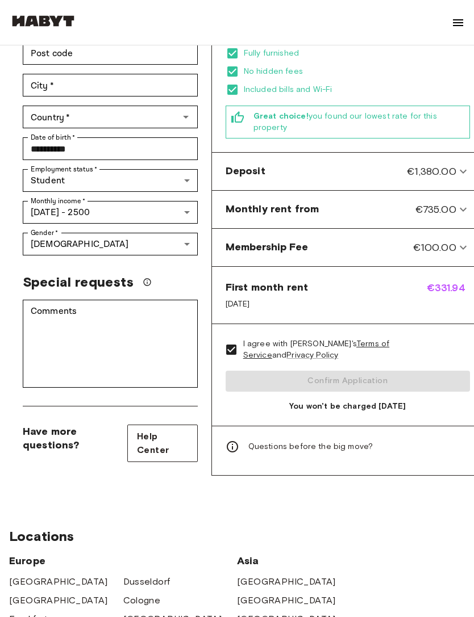
scroll to position [351, 0]
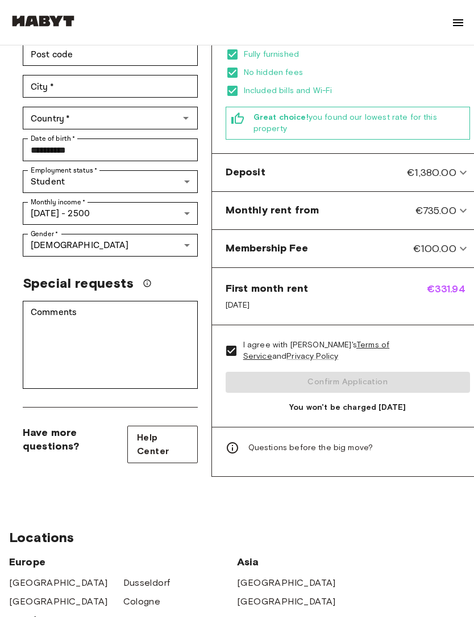
click at [378, 369] on div "I agree with [PERSON_NAME]'s Terms of Service and Privacy Policy Confirm Applic…" at bounding box center [347, 376] width 271 height 102
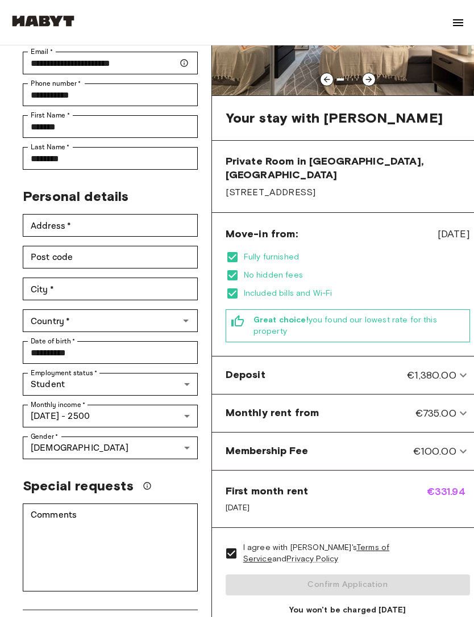
scroll to position [147, 0]
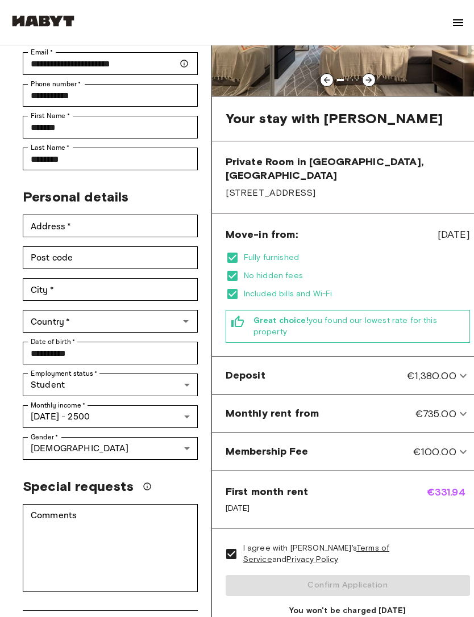
click at [420, 273] on div "Fully furnished No hidden fees Included bills and Wi-Fi" at bounding box center [347, 277] width 244 height 50
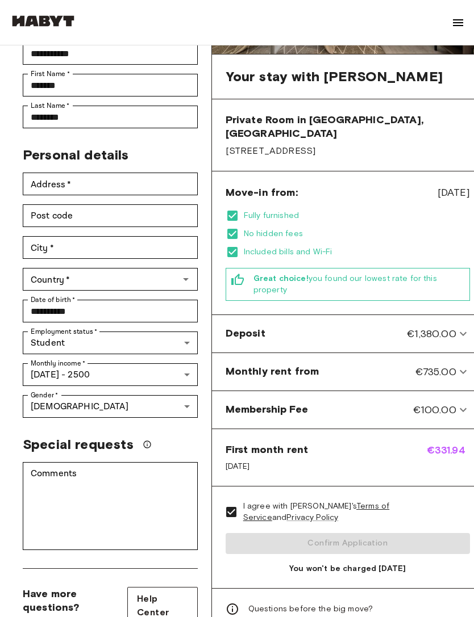
scroll to position [196, 0]
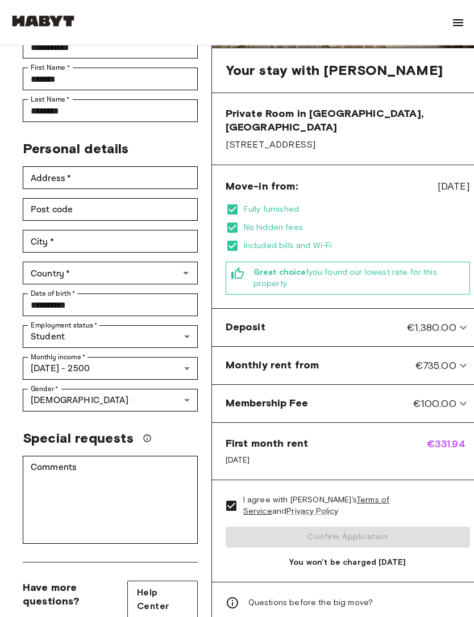
click at [362, 521] on div "I agree with [PERSON_NAME]'s Terms of Service and Privacy Policy Confirm Applic…" at bounding box center [347, 531] width 271 height 102
click at [366, 523] on div "I agree with [PERSON_NAME]'s Terms of Service and Privacy Policy Confirm Applic…" at bounding box center [347, 531] width 271 height 102
click at [350, 512] on div "I agree with Habyt's Terms of Service and Privacy Policy Confirm Application Yo…" at bounding box center [347, 531] width 271 height 102
click at [408, 513] on div "I agree with Habyt's Terms of Service and Privacy Policy Confirm Application Yo…" at bounding box center [347, 531] width 271 height 102
click at [414, 519] on div "I agree with Habyt's Terms of Service and Privacy Policy Confirm Application Yo…" at bounding box center [347, 531] width 271 height 102
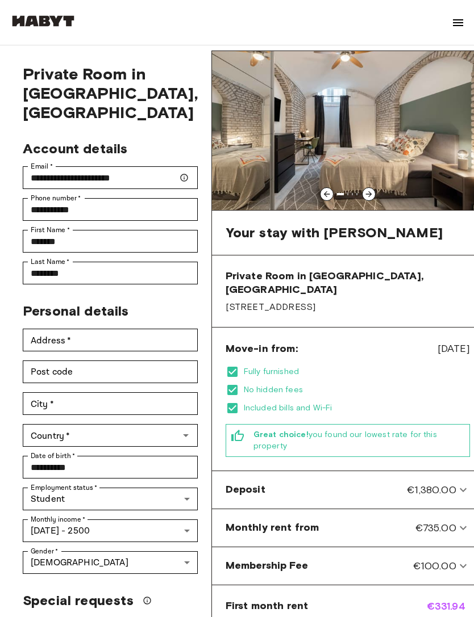
scroll to position [0, 0]
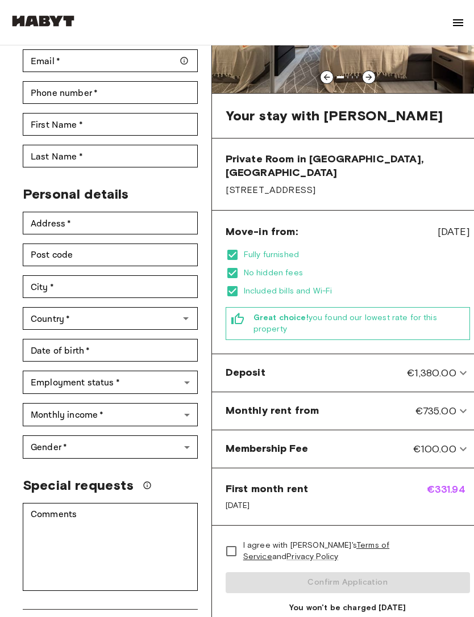
scroll to position [150, 0]
click at [405, 563] on div "I agree with [PERSON_NAME]'s Terms of Service and Privacy Policy Confirm Applic…" at bounding box center [347, 577] width 271 height 102
click at [344, 571] on div "I agree with [PERSON_NAME]'s Terms of Service and Privacy Policy Confirm Applic…" at bounding box center [347, 577] width 271 height 102
click at [384, 548] on label "I agree with [PERSON_NAME]'s Terms of Service and Privacy Policy" at bounding box center [339, 551] width 241 height 24
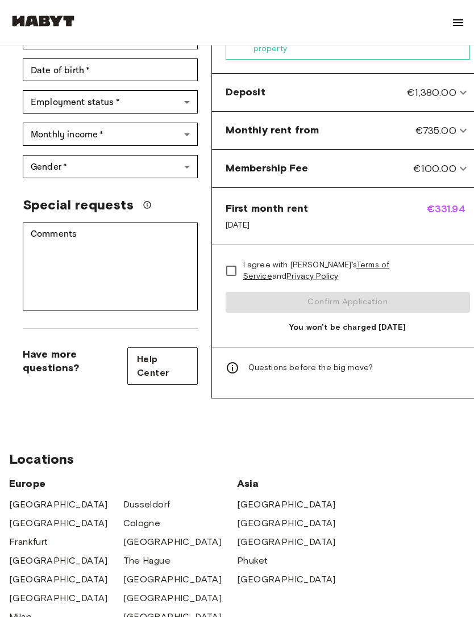
scroll to position [425, 0]
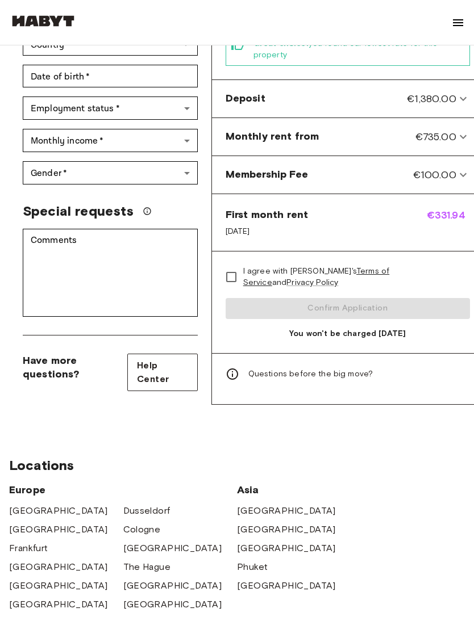
click at [414, 291] on div "I agree with [PERSON_NAME]'s Terms of Service and Privacy Policy Confirm Applic…" at bounding box center [347, 303] width 271 height 102
click at [414, 294] on div "I agree with [PERSON_NAME]'s Terms of Service and Privacy Policy Confirm Applic…" at bounding box center [347, 303] width 271 height 102
click at [417, 291] on div "I agree with [PERSON_NAME]'s Terms of Service and Privacy Policy Confirm Applic…" at bounding box center [347, 303] width 271 height 102
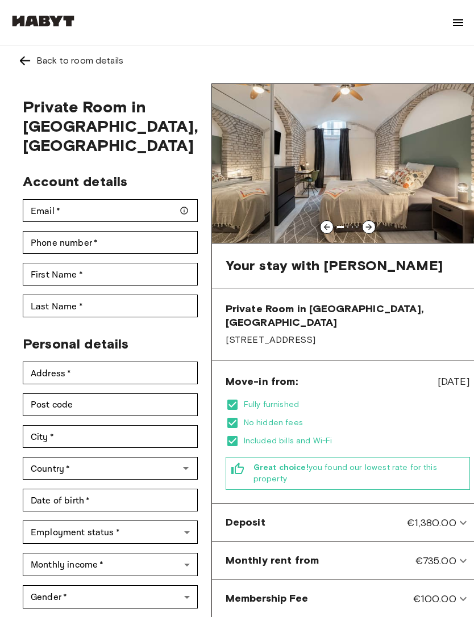
scroll to position [0, 0]
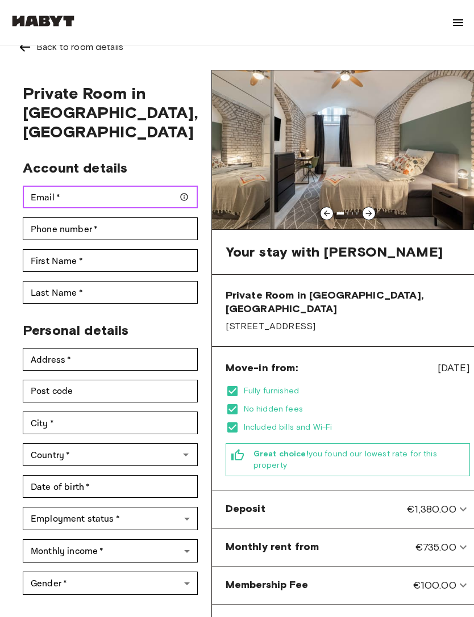
click at [120, 199] on input "Email   *" at bounding box center [110, 197] width 175 height 23
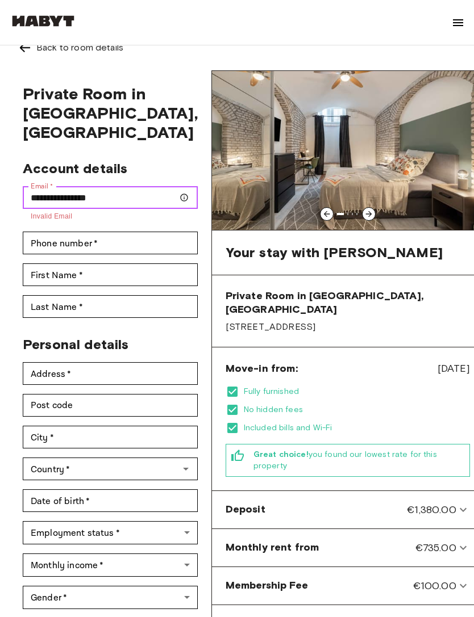
type input "**********"
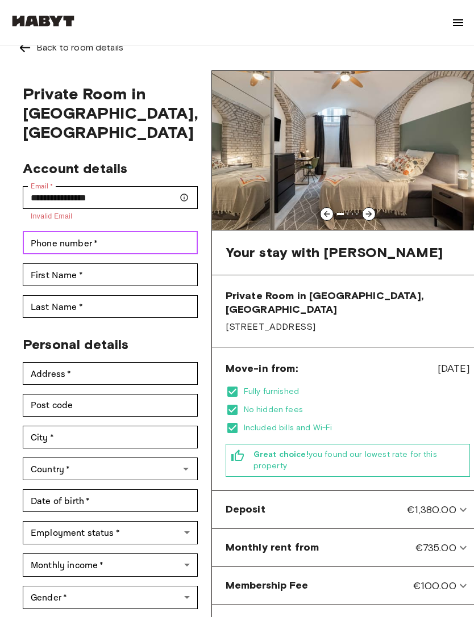
click at [140, 251] on input "Phone number   *" at bounding box center [110, 243] width 175 height 23
type input "*"
type input "**********"
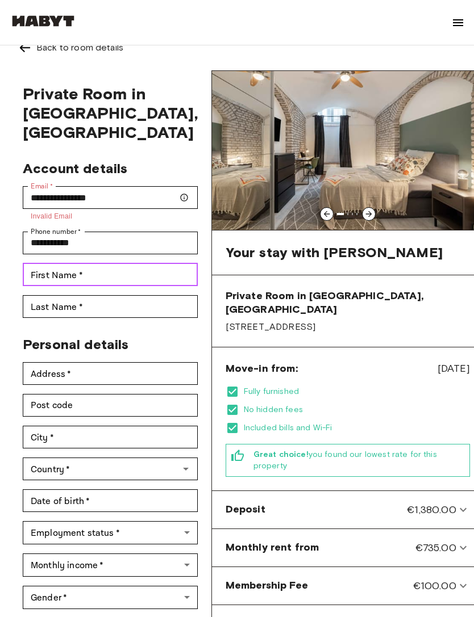
click at [43, 275] on div "First Name   * First Name   *" at bounding box center [110, 274] width 175 height 23
type input "*******"
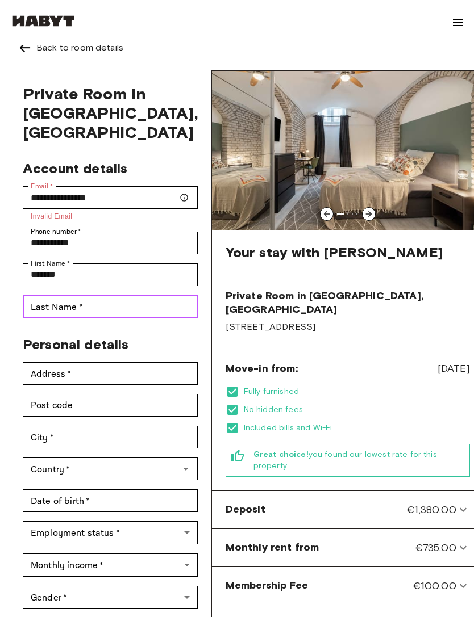
click at [139, 310] on input "Last Name   *" at bounding box center [110, 306] width 175 height 23
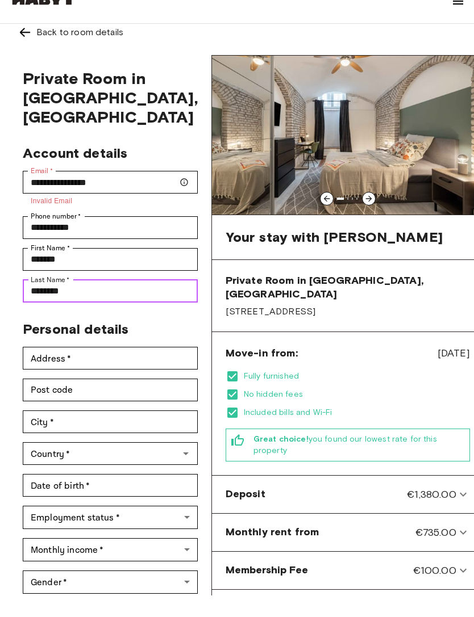
type input "********"
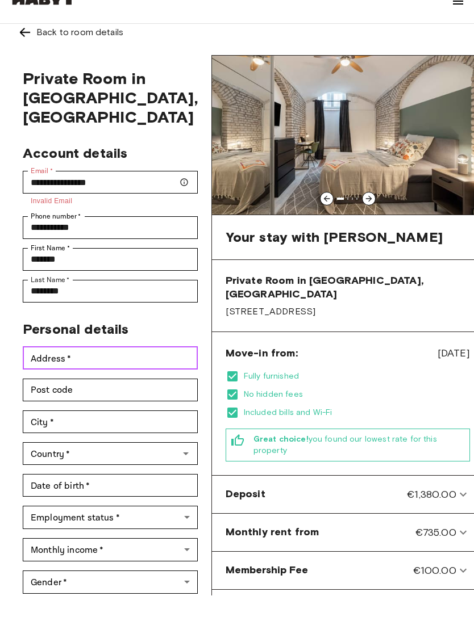
click at [72, 368] on input "Address   *" at bounding box center [110, 379] width 175 height 23
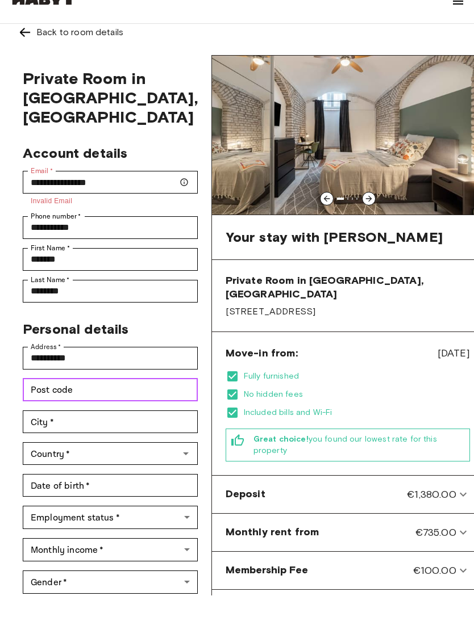
click at [149, 400] on input "Post code" at bounding box center [110, 411] width 175 height 23
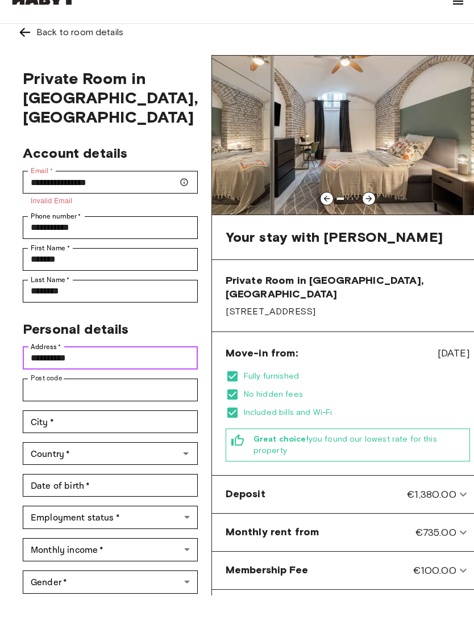
click at [162, 368] on input "*********" at bounding box center [110, 379] width 175 height 23
type input "**********"
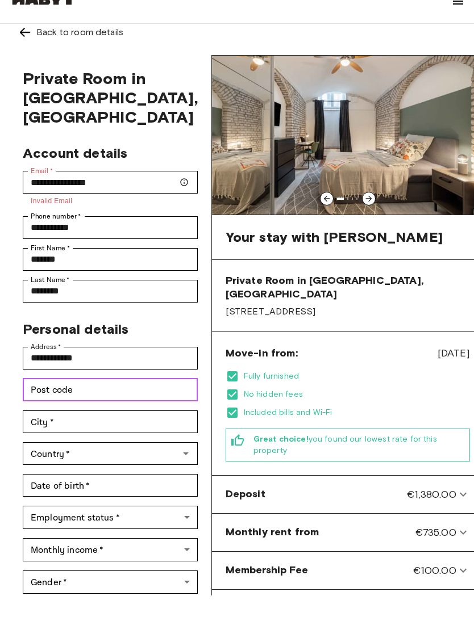
click at [146, 400] on input "Post code" at bounding box center [110, 411] width 175 height 23
type input "*****"
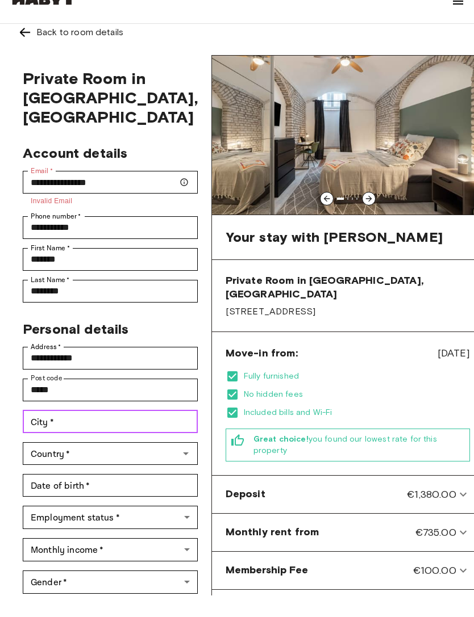
click at [151, 432] on input "City   *" at bounding box center [110, 443] width 175 height 23
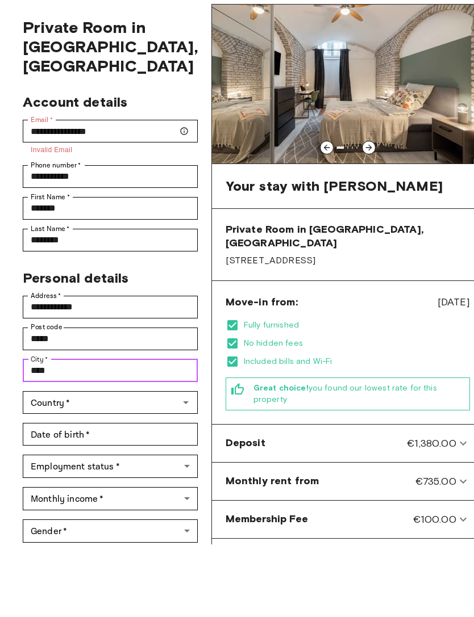
click at [171, 464] on div "Country   *" at bounding box center [110, 475] width 175 height 23
type input "****"
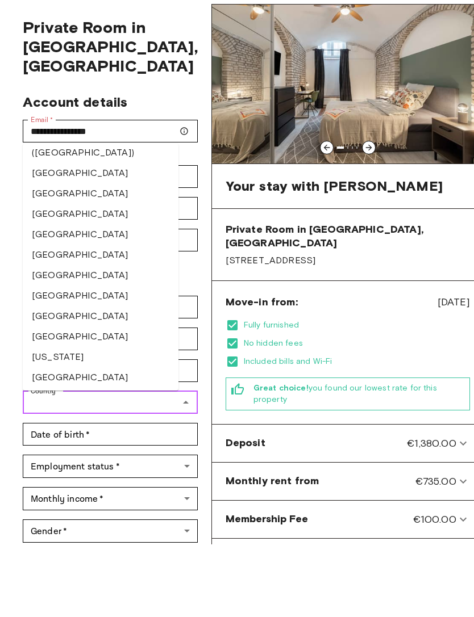
scroll to position [1431, 0]
click at [78, 418] on li "Germany" at bounding box center [101, 428] width 156 height 20
type input "*******"
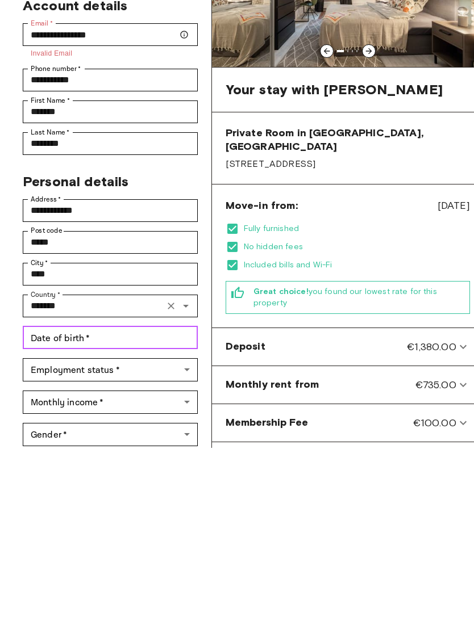
click at [133, 496] on input "Date of birth   *" at bounding box center [110, 507] width 175 height 23
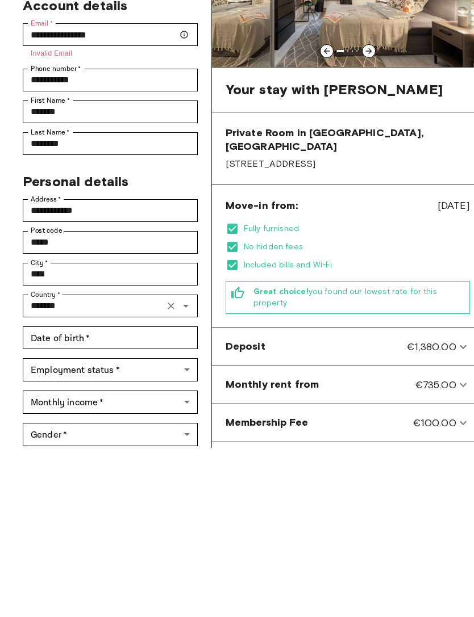
scroll to position [177, 0]
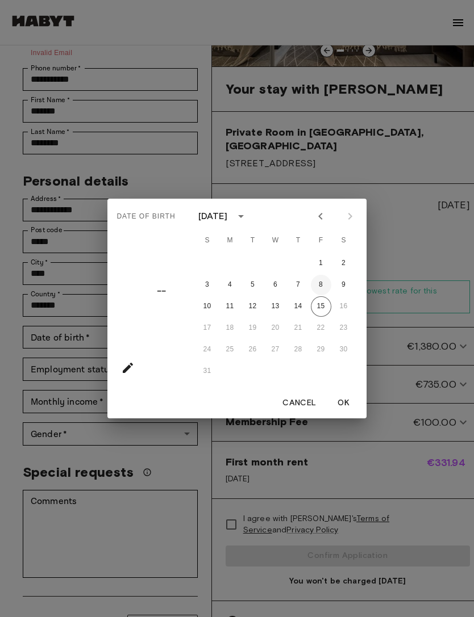
click at [319, 295] on button "8" at bounding box center [321, 285] width 20 height 20
click at [228, 223] on div "August 2025" at bounding box center [213, 217] width 30 height 14
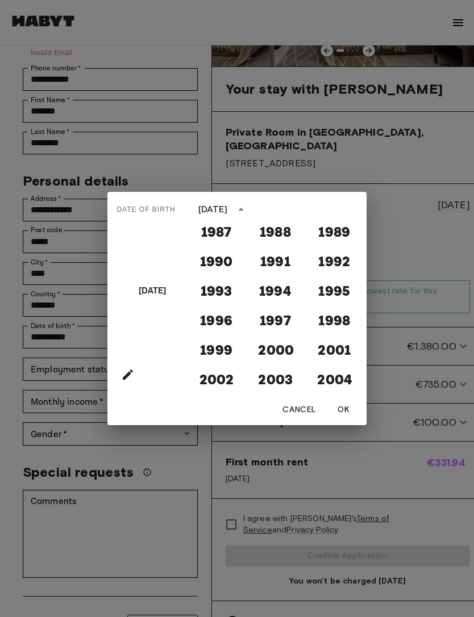
scroll to position [864, 0]
click at [341, 358] on button "2001" at bounding box center [333, 348] width 41 height 20
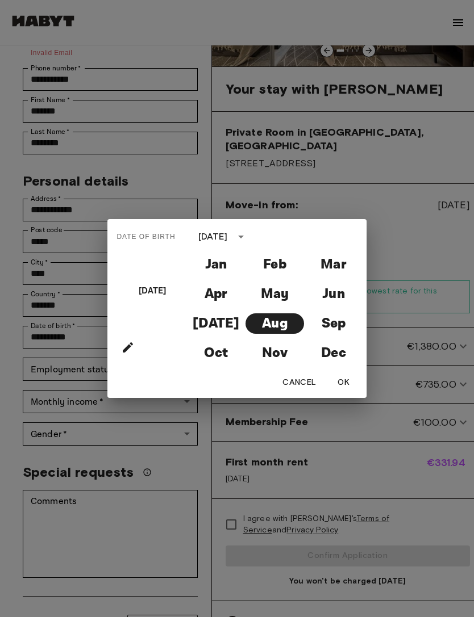
click at [158, 302] on h4 "Wed, Aug 8" at bounding box center [153, 291] width 28 height 22
click at [339, 363] on button "Dec" at bounding box center [333, 353] width 58 height 20
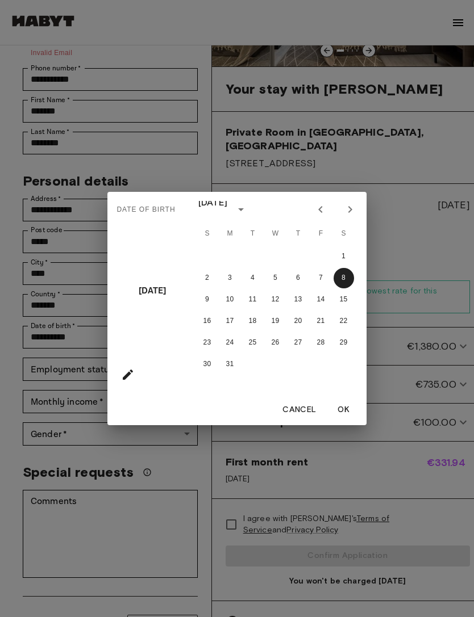
type input "**********"
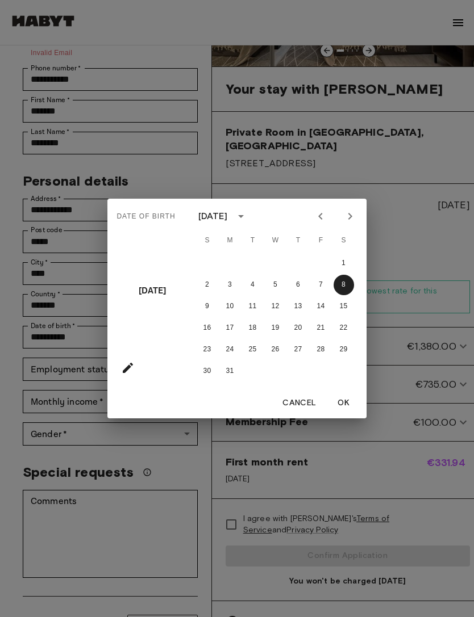
click at [160, 482] on div "Date of birth Sat, Dec 8 December 2001 S M T W T F S 1 2 3 4 5 6 7 8 9 10 11 12…" at bounding box center [237, 308] width 474 height 617
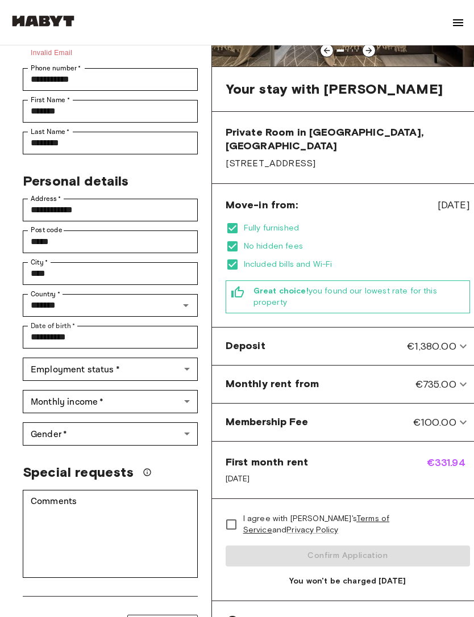
click at [164, 372] on body "**********" at bounding box center [237, 582] width 474 height 1519
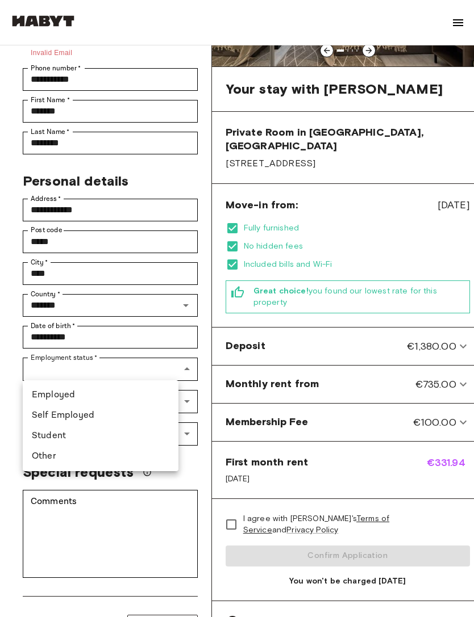
click at [125, 434] on li "Student" at bounding box center [101, 436] width 156 height 20
type input "*******"
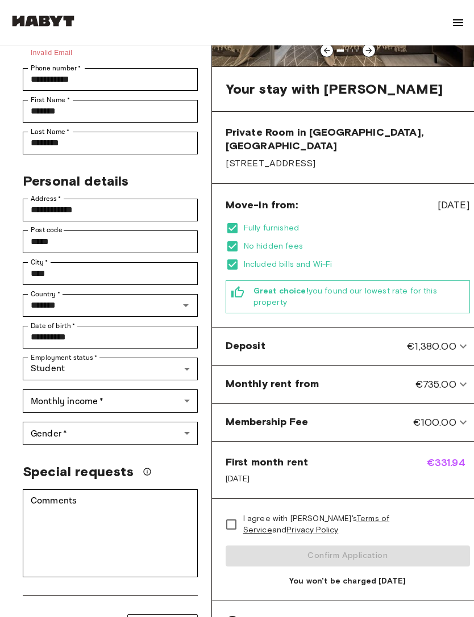
click at [165, 400] on body "**********" at bounding box center [237, 582] width 474 height 1519
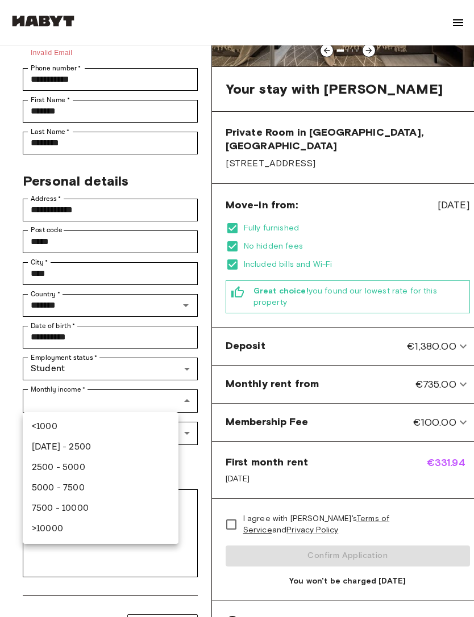
click at [173, 398] on div at bounding box center [237, 308] width 474 height 617
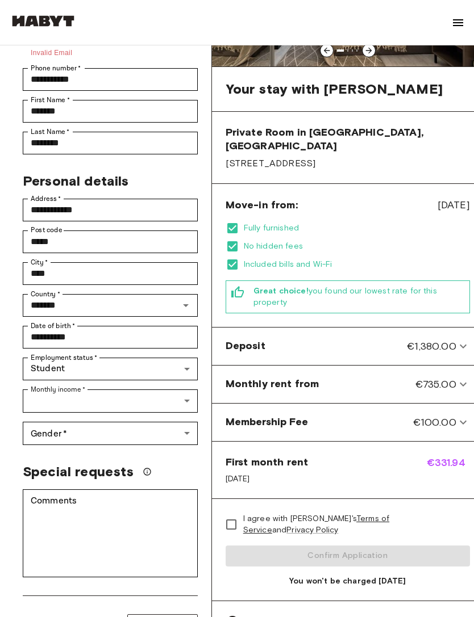
click at [172, 367] on body "**********" at bounding box center [237, 582] width 474 height 1519
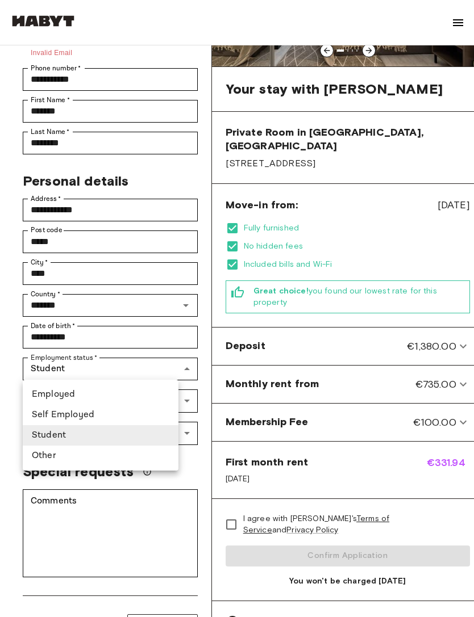
click at [167, 370] on div at bounding box center [237, 308] width 474 height 617
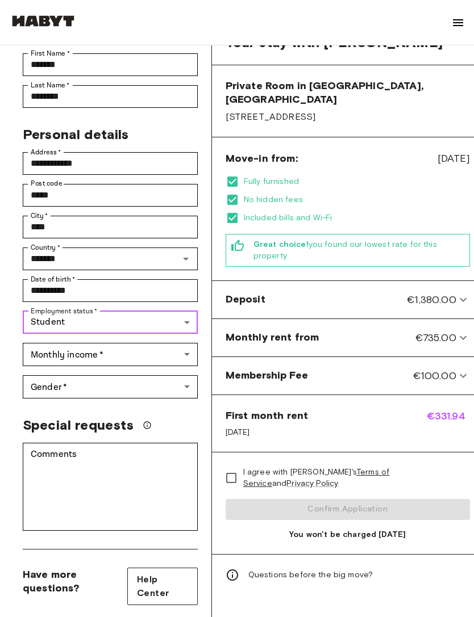
scroll to position [224, 0]
click at [170, 356] on body "**********" at bounding box center [237, 535] width 474 height 1519
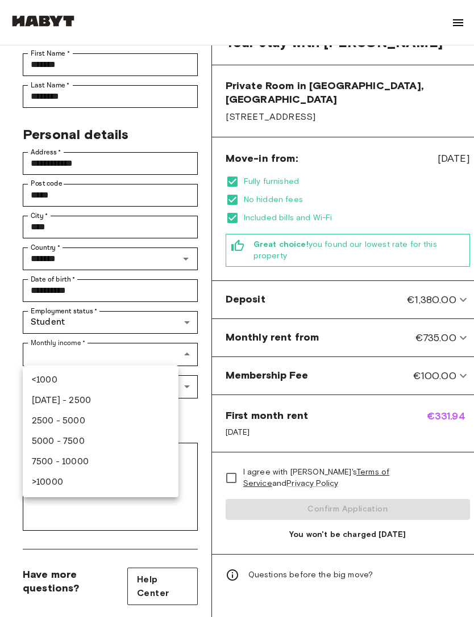
click at [174, 328] on div at bounding box center [237, 308] width 474 height 617
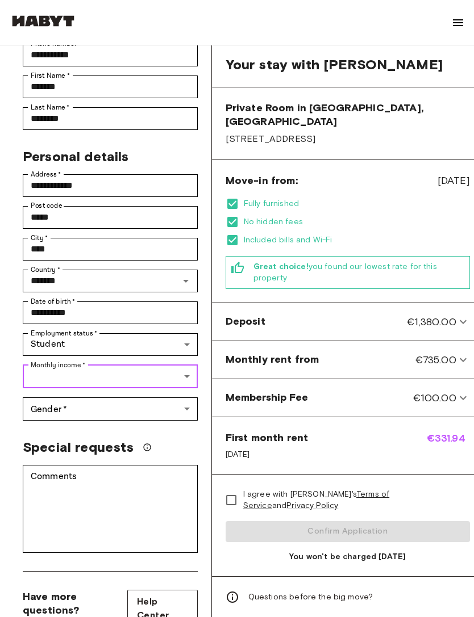
scroll to position [183, 0]
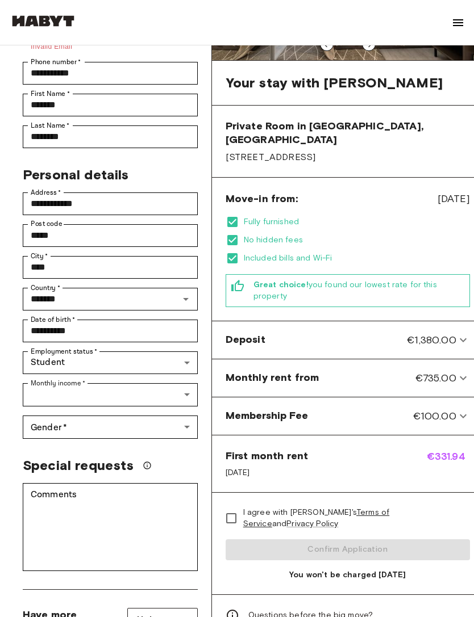
click at [154, 394] on body "**********" at bounding box center [237, 576] width 474 height 1519
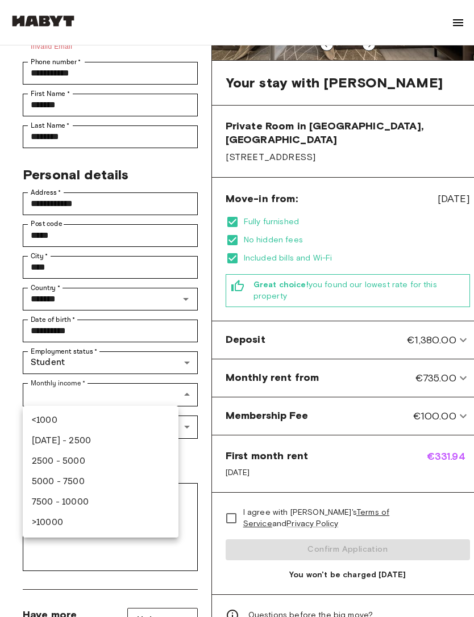
click at [87, 444] on li "1000 - 2500" at bounding box center [101, 441] width 156 height 20
type input "***"
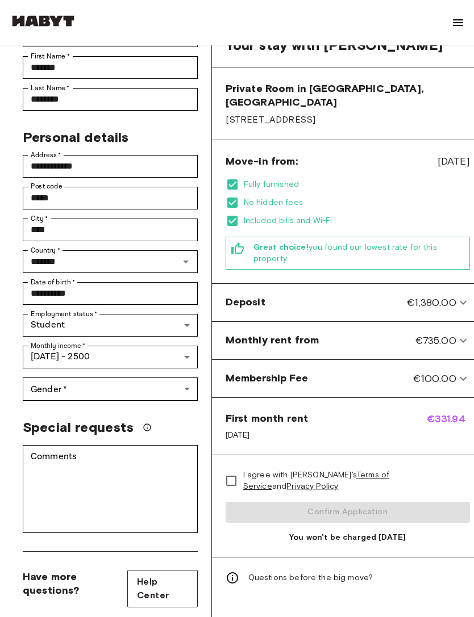
click at [157, 388] on body "**********" at bounding box center [237, 539] width 474 height 1518
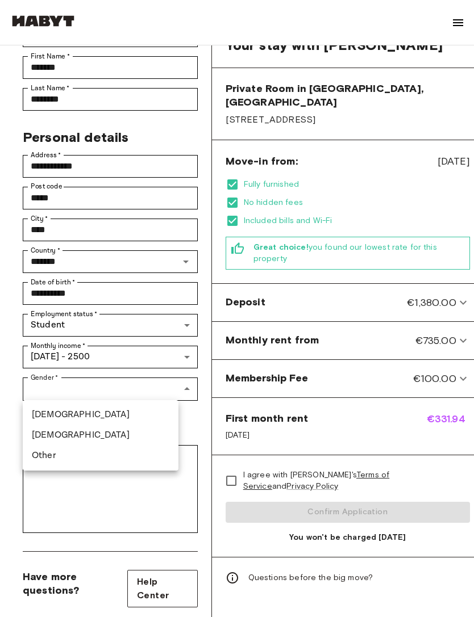
click at [124, 435] on li "Female" at bounding box center [101, 435] width 156 height 20
type input "******"
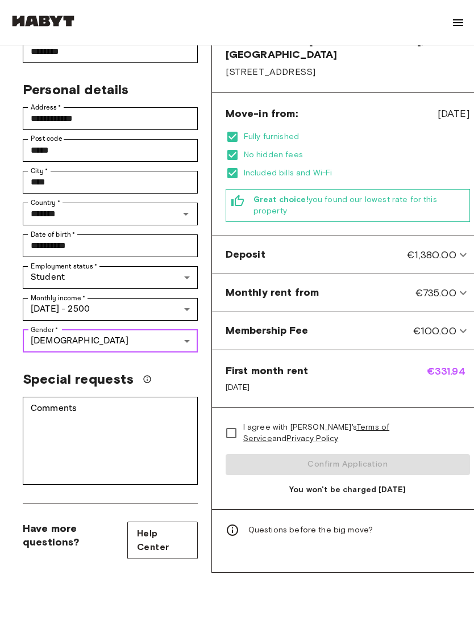
scroll to position [272, 0]
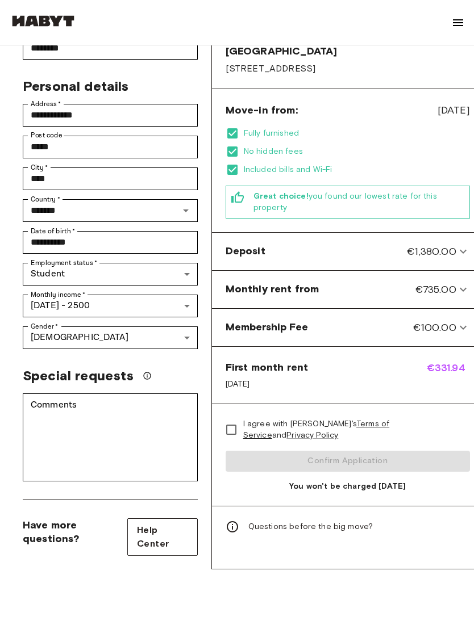
click at [380, 442] on div "I agree with Habyt's Terms of Service and Privacy Policy Confirm Application Yo…" at bounding box center [347, 455] width 271 height 102
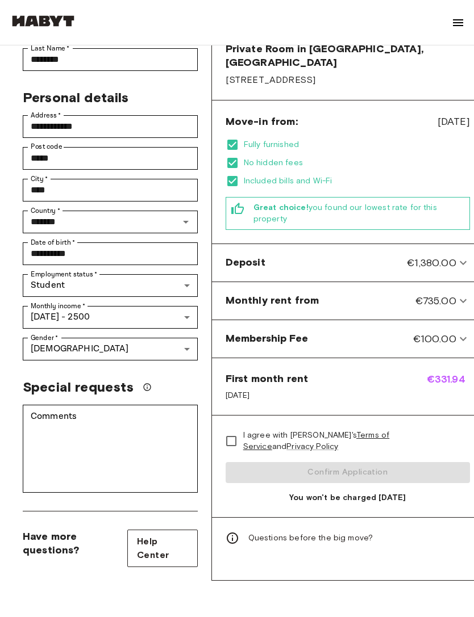
scroll to position [261, 0]
click at [351, 460] on div "I agree with Habyt's Terms of Service and Privacy Policy Confirm Application Yo…" at bounding box center [347, 467] width 271 height 102
click at [387, 452] on div "I agree with Habyt's Terms of Service and Privacy Policy Confirm Application Yo…" at bounding box center [347, 467] width 271 height 102
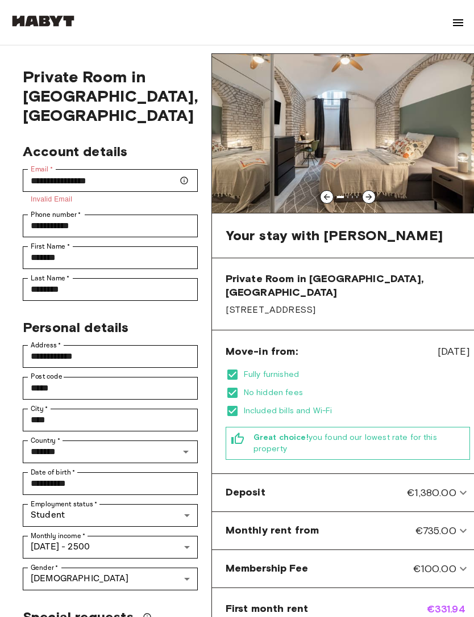
scroll to position [0, 0]
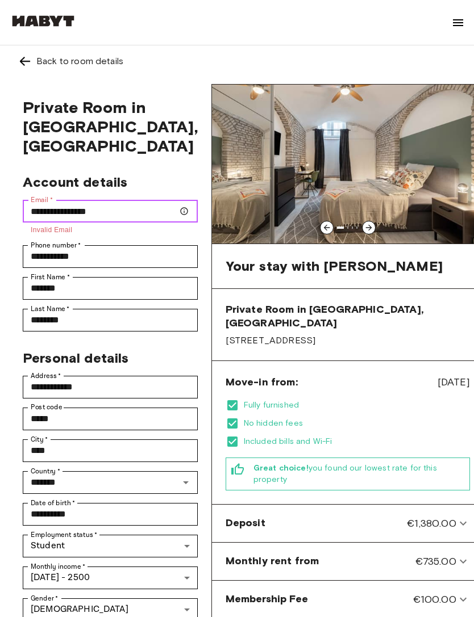
click at [122, 208] on input "**********" at bounding box center [110, 211] width 175 height 23
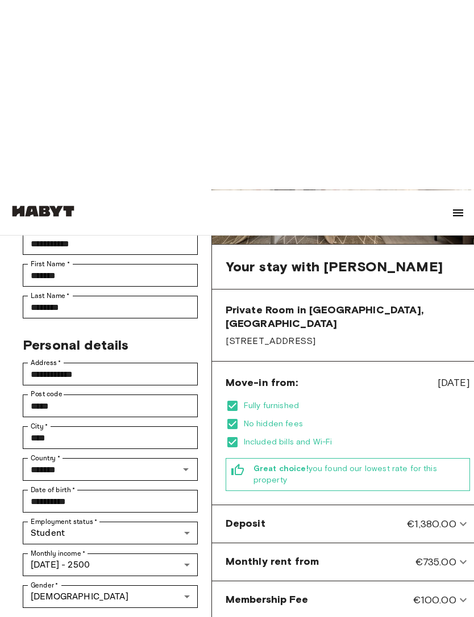
scroll to position [200, 0]
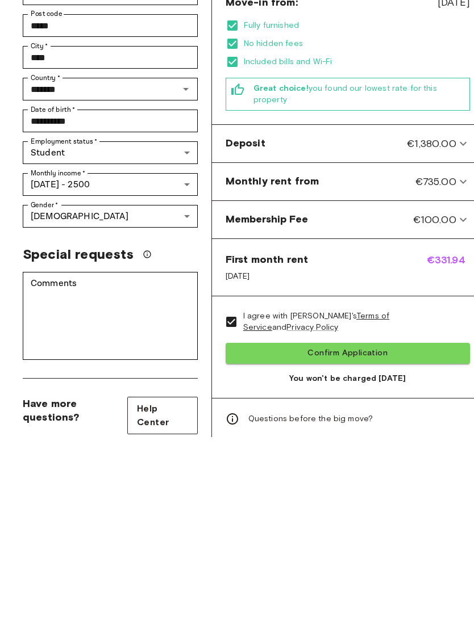
type input "**********"
click at [182, 451] on div "**********" at bounding box center [236, 240] width 455 height 789
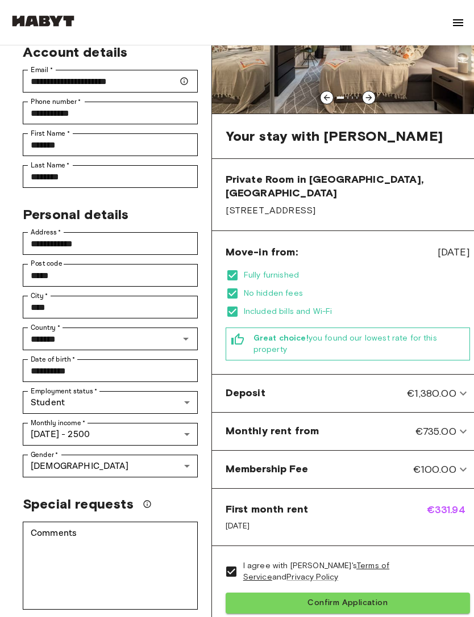
scroll to position [121, 0]
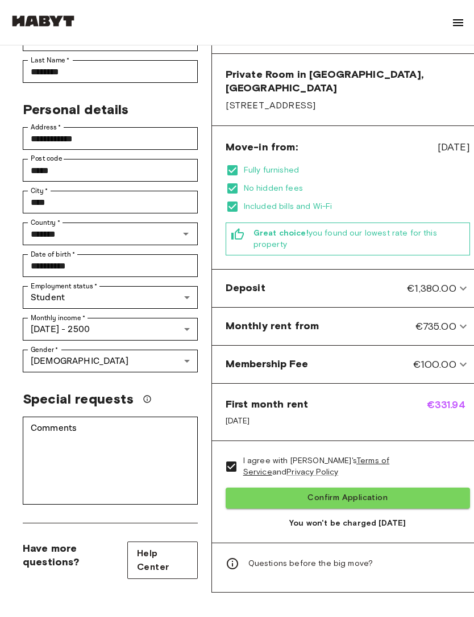
click at [413, 488] on button "Confirm Application" at bounding box center [347, 498] width 244 height 21
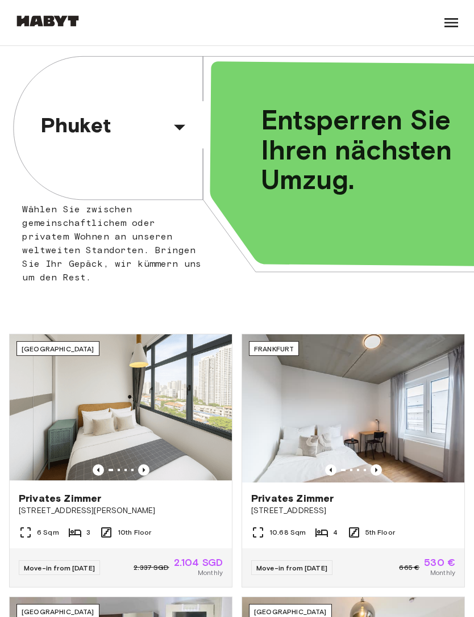
click at [168, 109] on button "Phuket" at bounding box center [116, 125] width 161 height 48
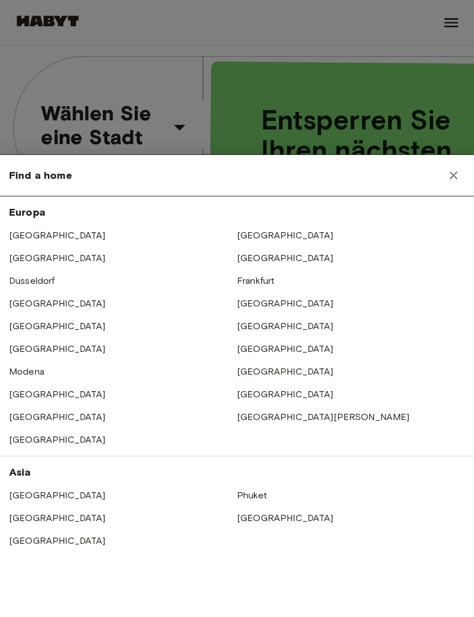
click at [168, 109] on div at bounding box center [237, 308] width 474 height 617
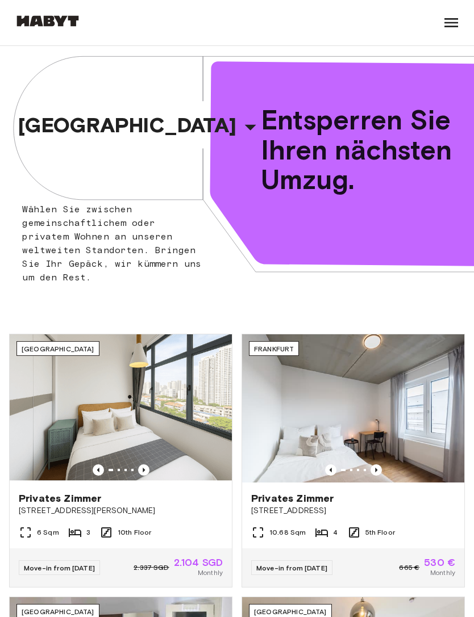
click at [245, 128] on icon "button" at bounding box center [250, 128] width 11 height 6
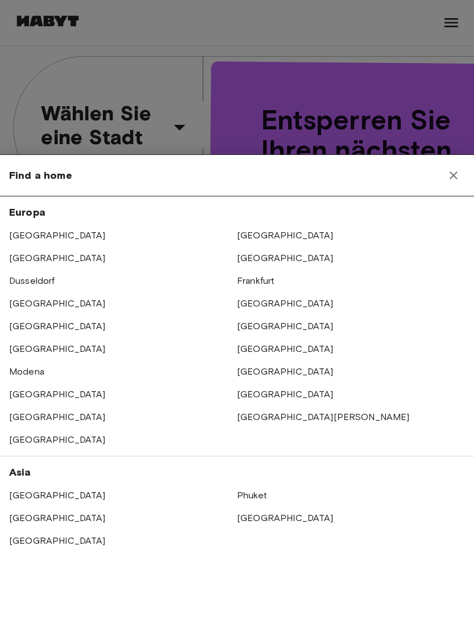
click at [262, 374] on link "[GEOGRAPHIC_DATA]" at bounding box center [285, 371] width 97 height 11
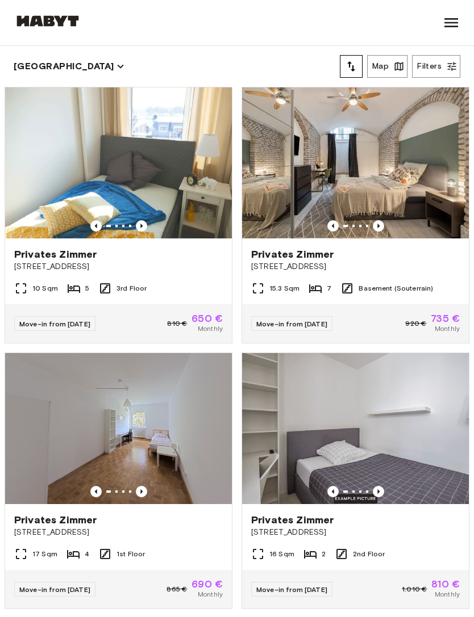
click at [417, 192] on img at bounding box center [355, 162] width 227 height 151
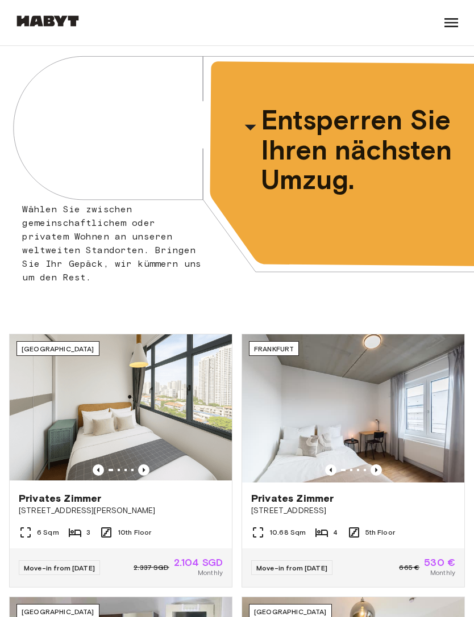
click at [245, 126] on icon "button" at bounding box center [250, 128] width 11 height 6
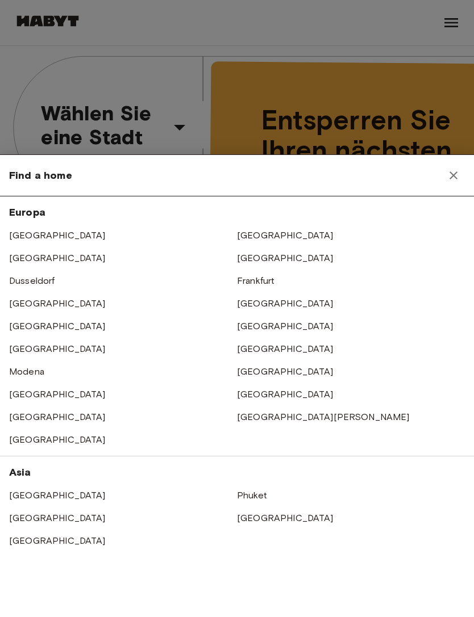
click at [268, 373] on link "[GEOGRAPHIC_DATA]" at bounding box center [285, 371] width 97 height 11
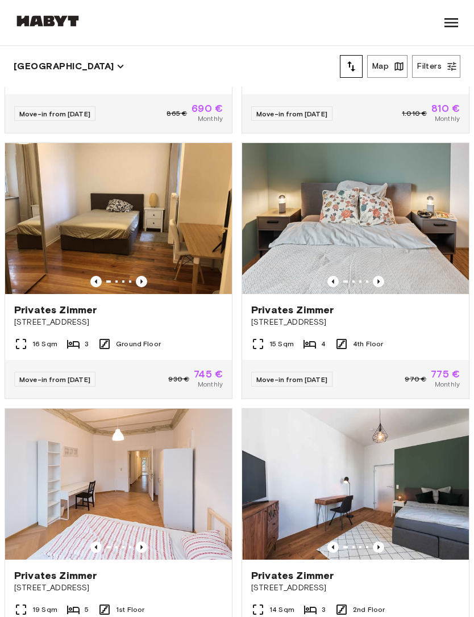
scroll to position [485, 0]
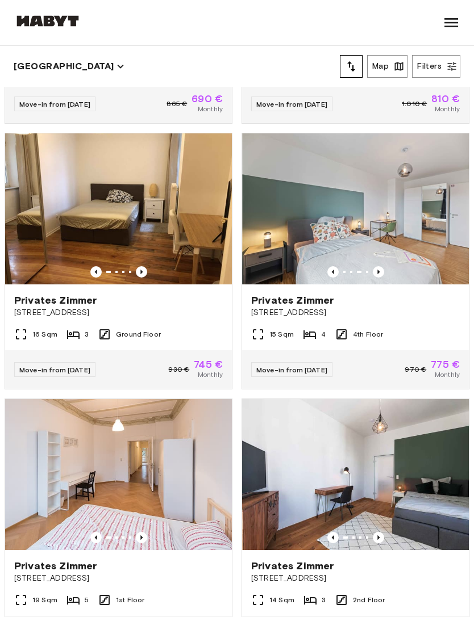
click at [377, 272] on icon "Previous image" at bounding box center [378, 272] width 2 height 5
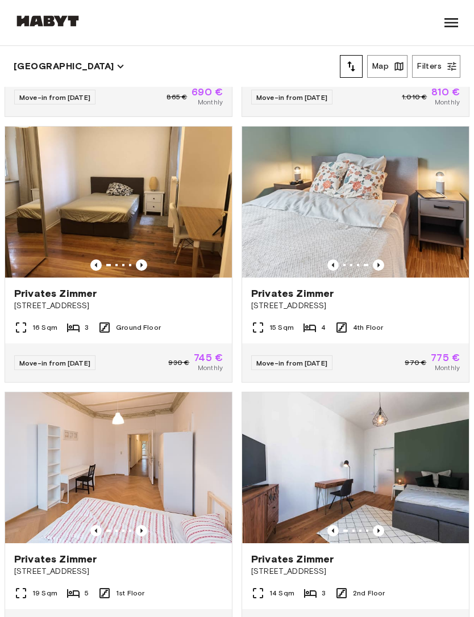
scroll to position [483, 0]
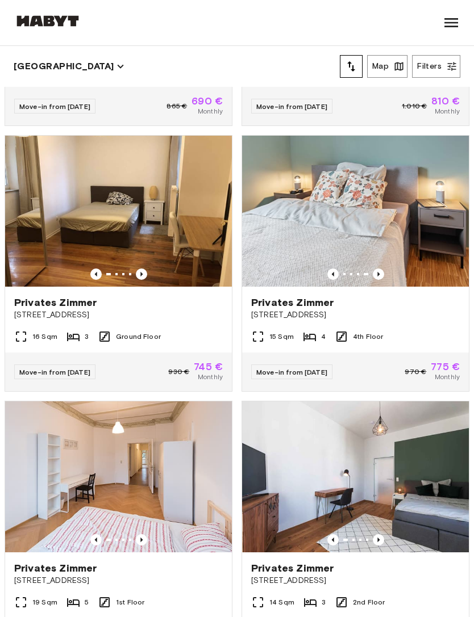
click at [145, 275] on icon "Previous image" at bounding box center [141, 274] width 11 height 11
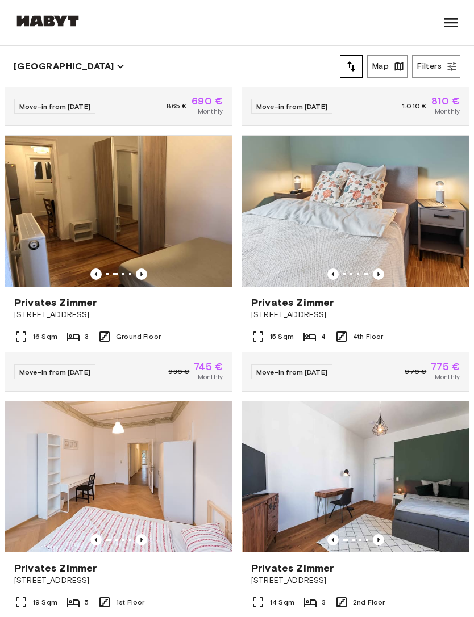
click at [140, 273] on icon "Previous image" at bounding box center [141, 274] width 2 height 5
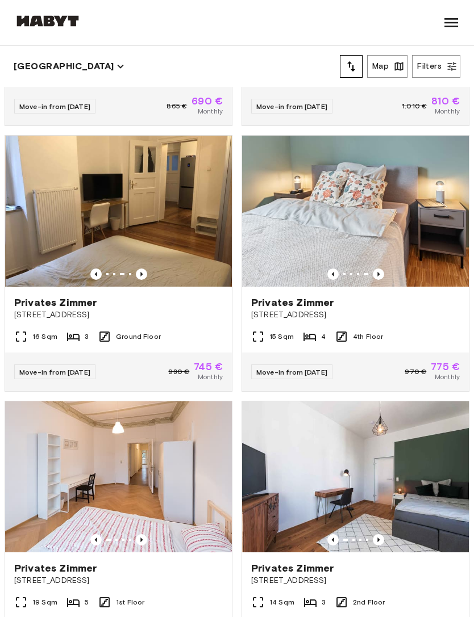
click at [144, 276] on icon "Previous image" at bounding box center [141, 274] width 11 height 11
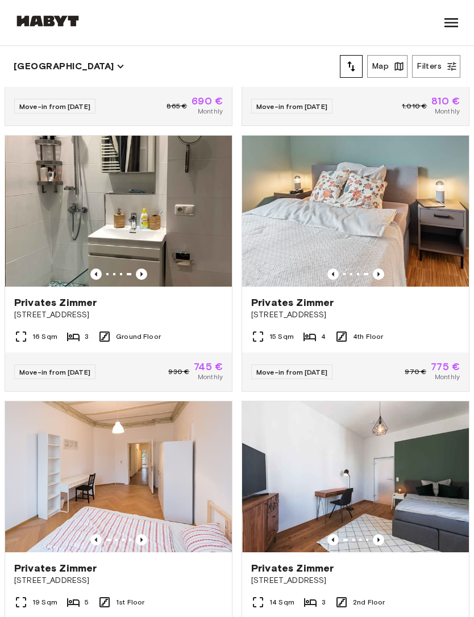
click at [145, 274] on icon "Previous image" at bounding box center [141, 274] width 11 height 11
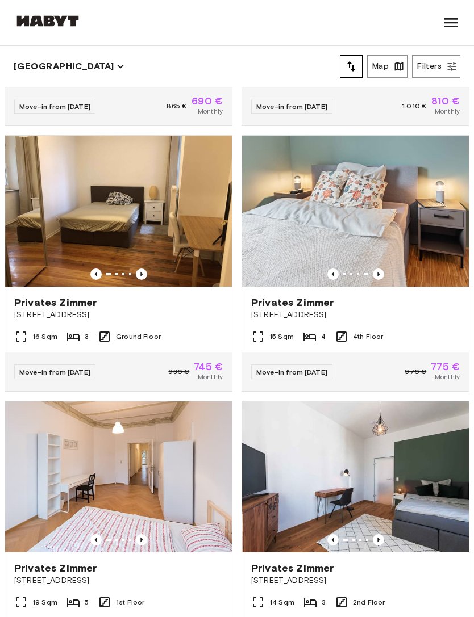
click at [140, 277] on icon "Previous image" at bounding box center [141, 274] width 11 height 11
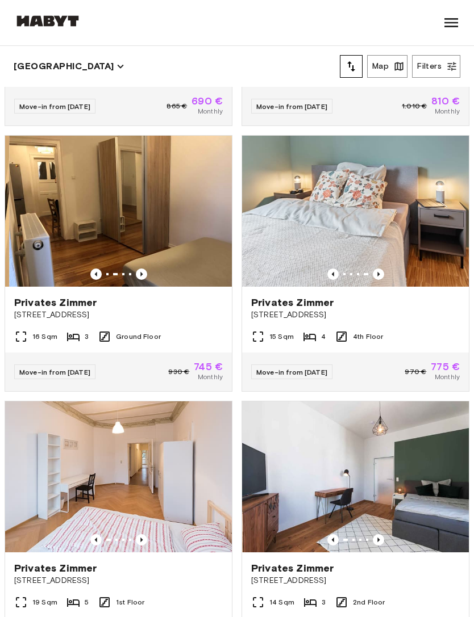
click at [142, 274] on icon "Previous image" at bounding box center [141, 274] width 2 height 5
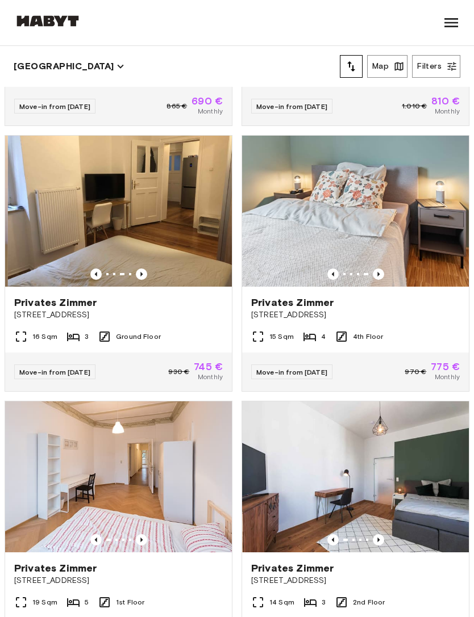
click at [141, 273] on icon "Previous image" at bounding box center [141, 274] width 2 height 5
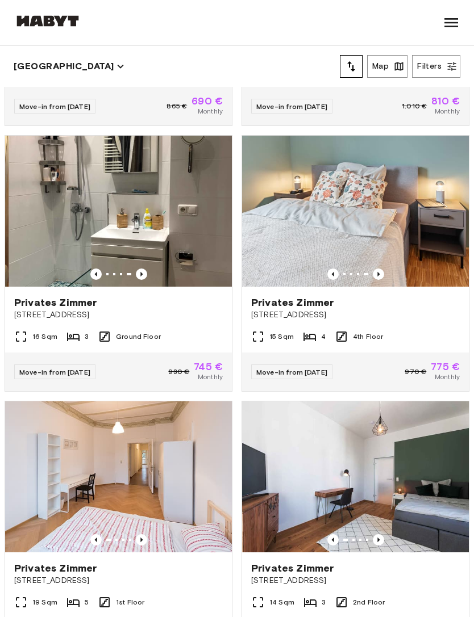
click at [143, 273] on icon "Previous image" at bounding box center [141, 274] width 11 height 11
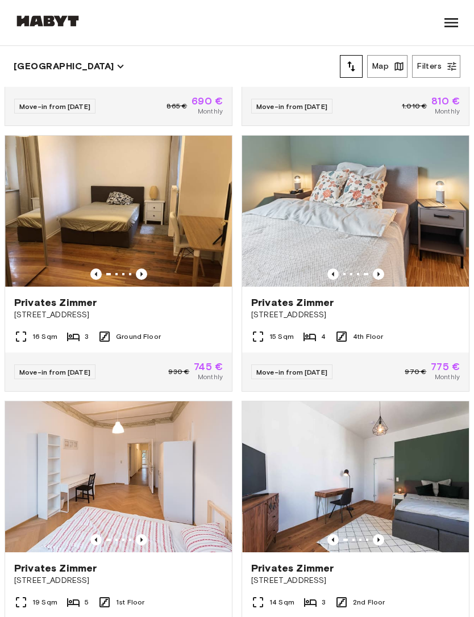
click at [145, 276] on icon "Previous image" at bounding box center [141, 274] width 11 height 11
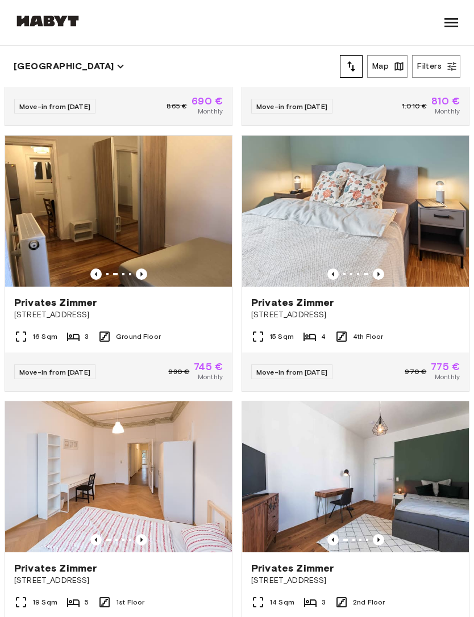
click at [94, 275] on icon "Previous image" at bounding box center [95, 274] width 11 height 11
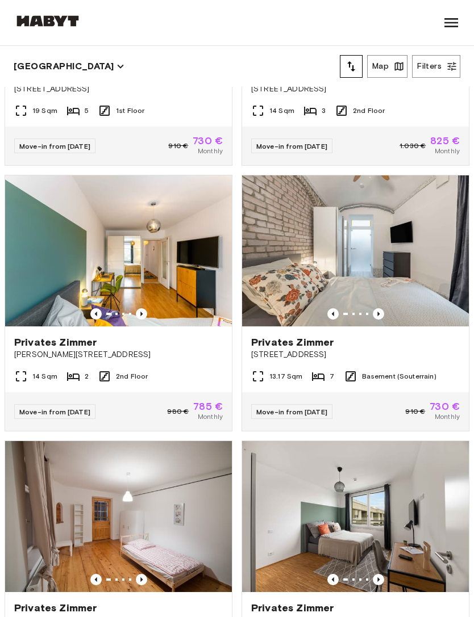
scroll to position [977, 0]
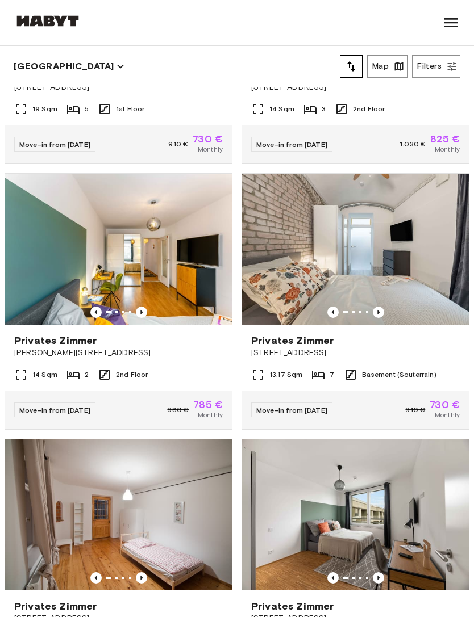
click at [378, 312] on icon "Previous image" at bounding box center [378, 312] width 2 height 5
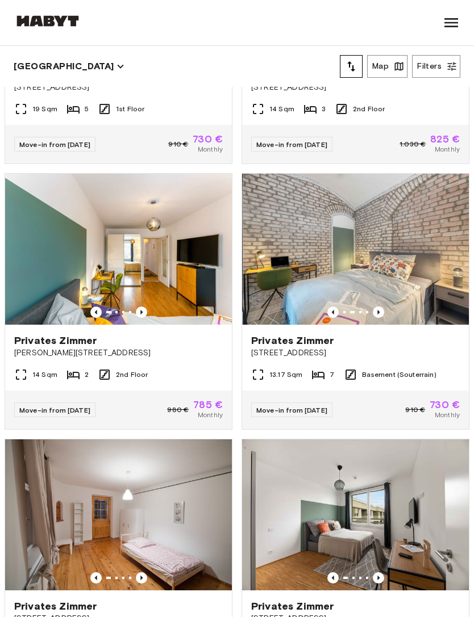
click at [376, 311] on icon "Previous image" at bounding box center [377, 312] width 11 height 11
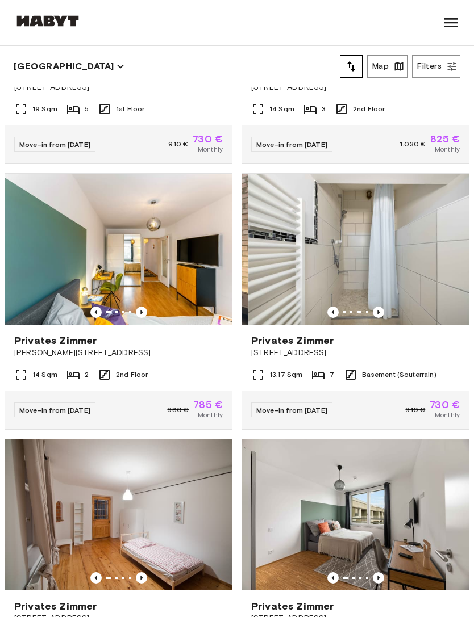
click at [375, 307] on icon "Previous image" at bounding box center [377, 312] width 11 height 11
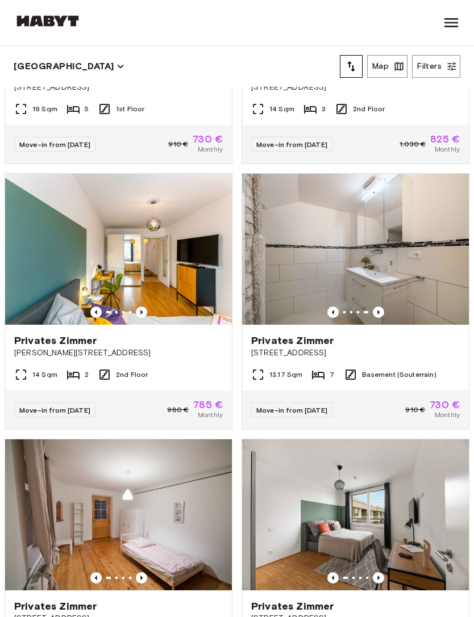
click at [373, 315] on icon "Previous image" at bounding box center [377, 312] width 11 height 11
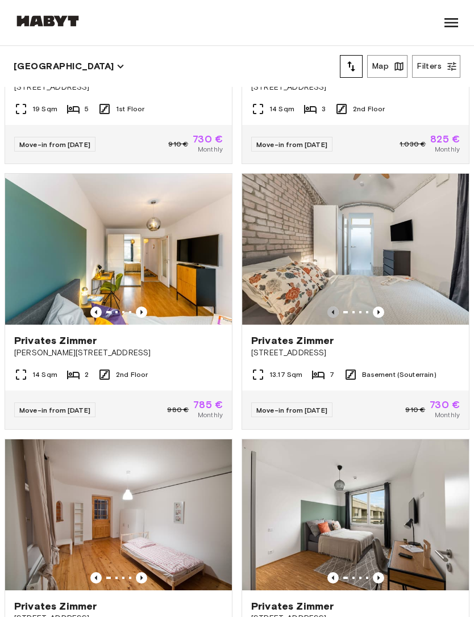
click at [333, 312] on icon "Previous image" at bounding box center [332, 312] width 2 height 5
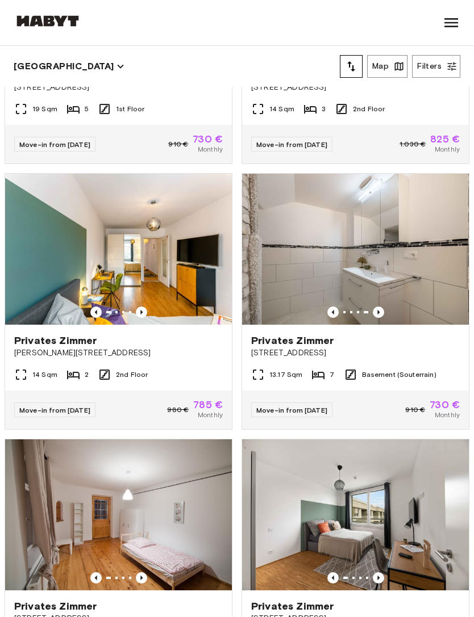
click at [332, 315] on icon "Previous image" at bounding box center [332, 312] width 11 height 11
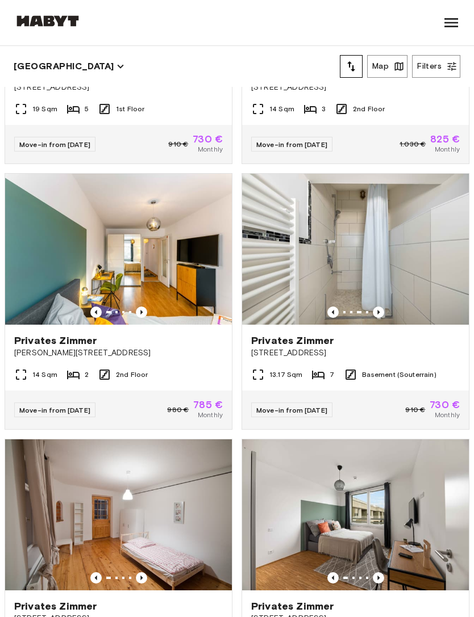
click at [376, 313] on icon "Previous image" at bounding box center [377, 312] width 11 height 11
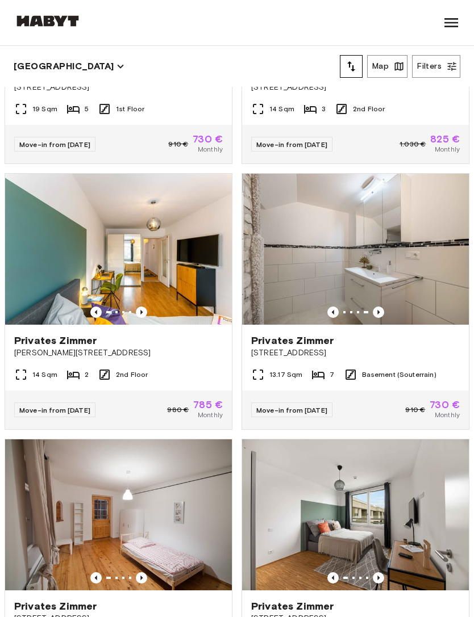
click at [377, 318] on img at bounding box center [356, 249] width 227 height 151
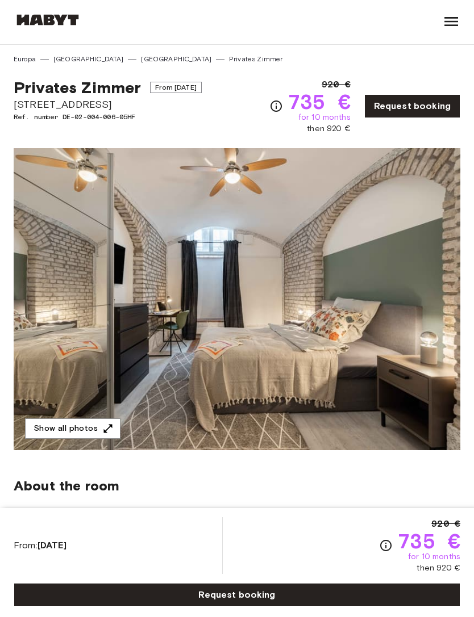
scroll to position [2, 0]
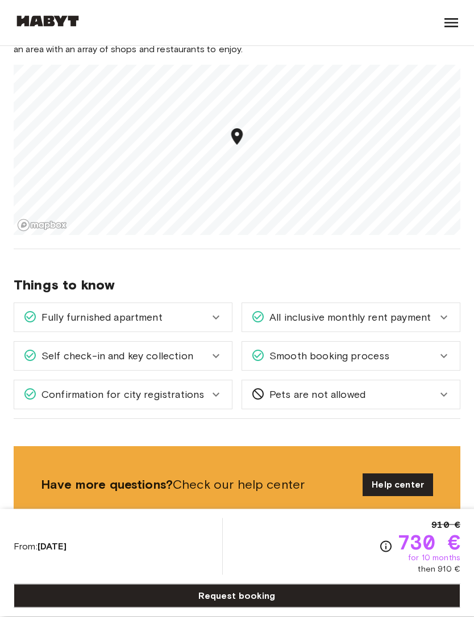
scroll to position [1116, 0]
click at [409, 346] on div "Smooth booking process" at bounding box center [350, 356] width 217 height 28
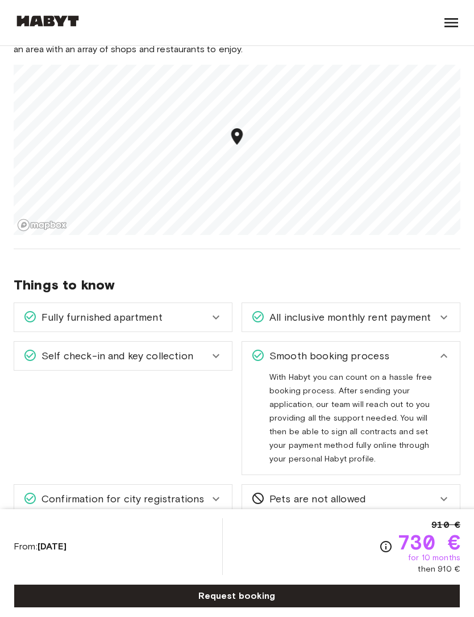
click at [428, 354] on div "Smooth booking process" at bounding box center [344, 356] width 186 height 15
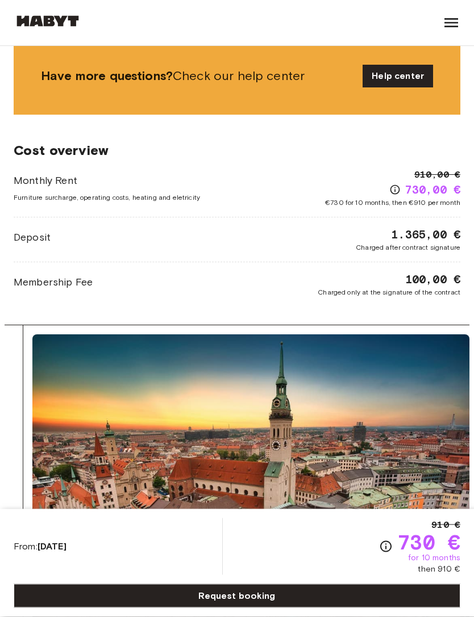
scroll to position [1525, 0]
